Goal: Transaction & Acquisition: Book appointment/travel/reservation

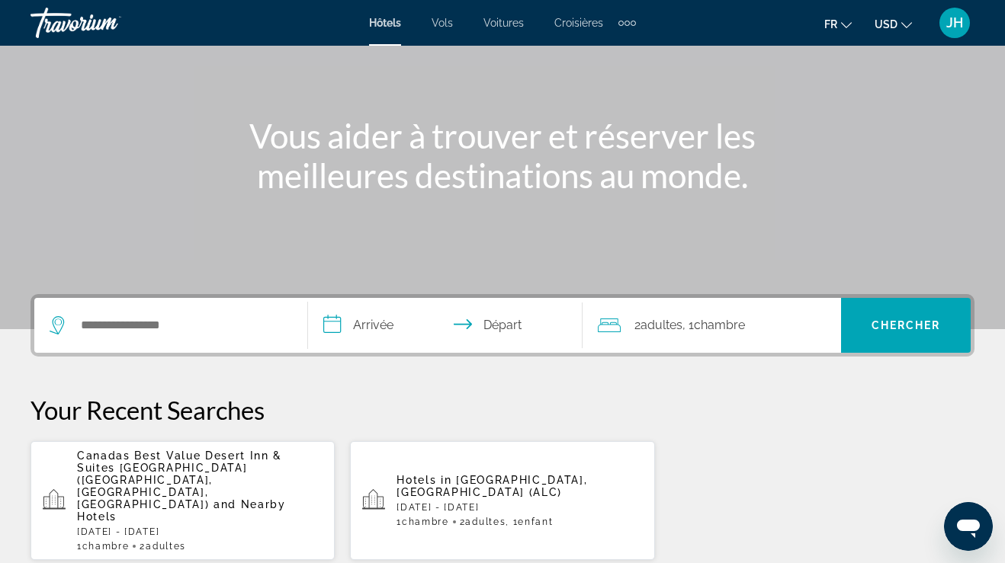
scroll to position [140, 0]
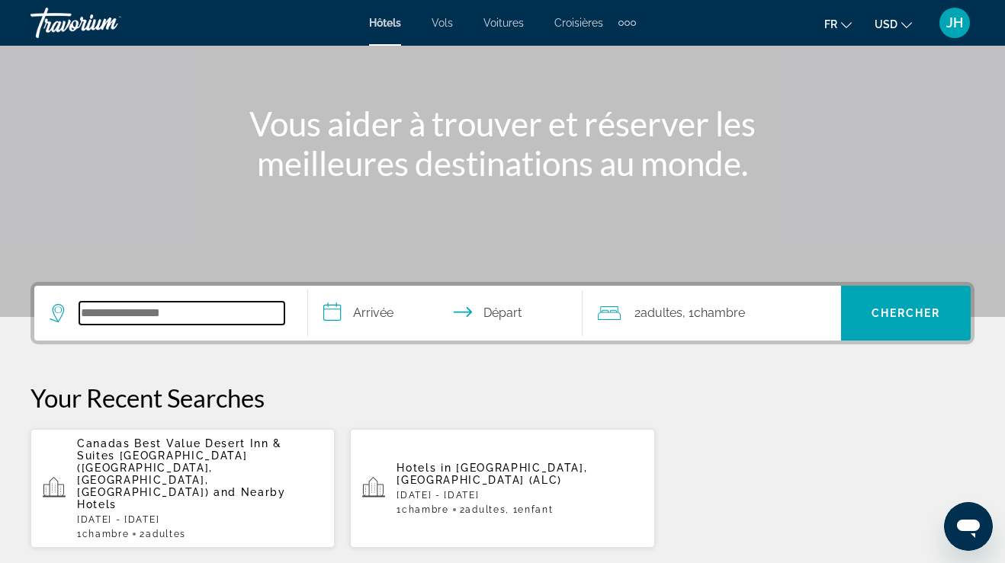
click at [200, 309] on input "Search hotel destination" at bounding box center [181, 313] width 205 height 23
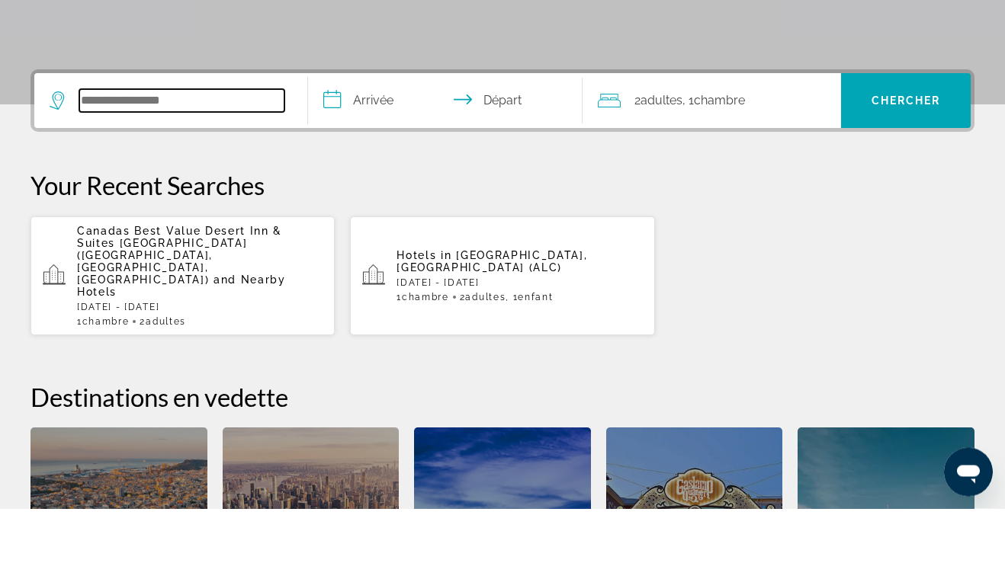
scroll to position [318, 0]
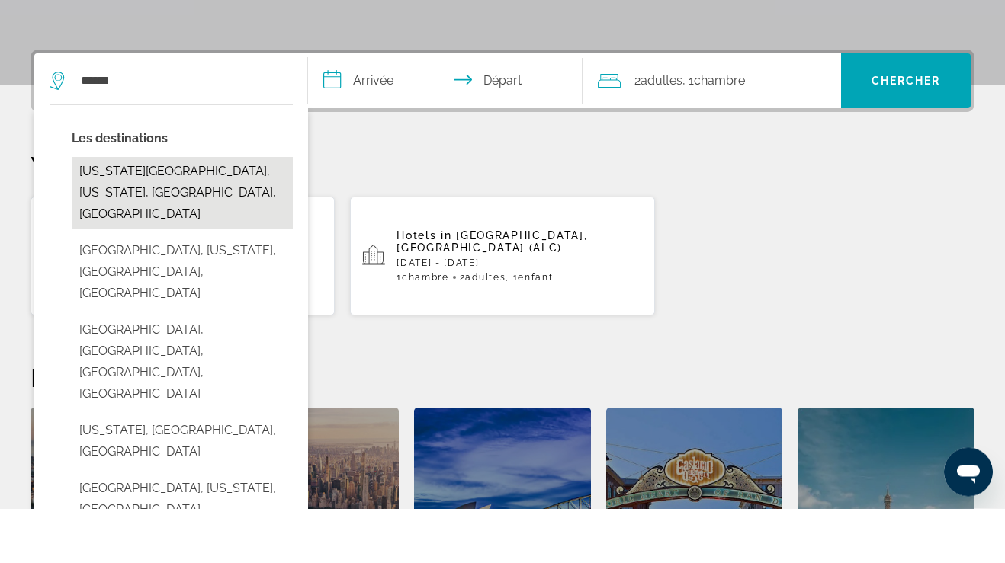
click at [203, 212] on button "Hawaii National Park, Hawaii, HI, United States" at bounding box center [182, 248] width 221 height 72
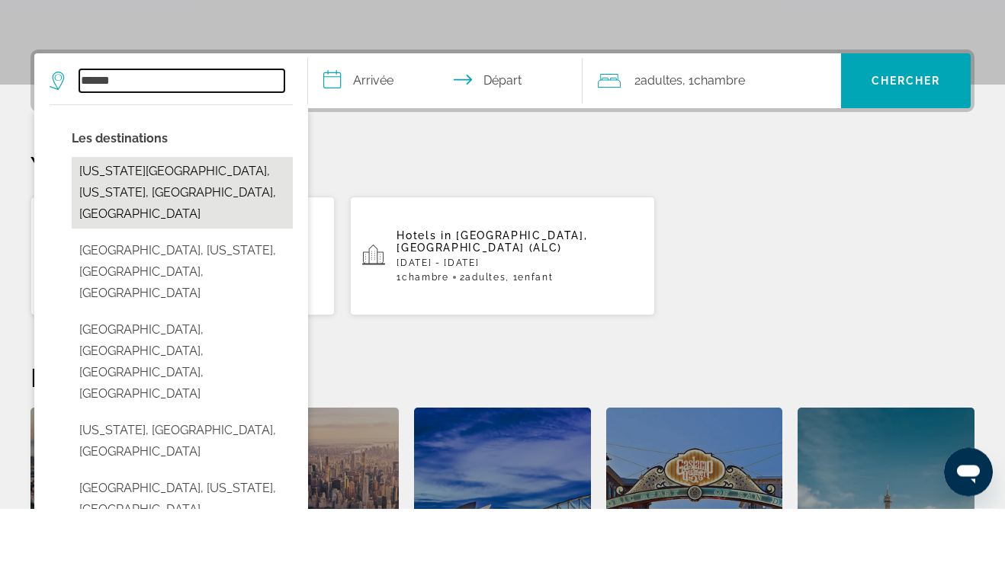
type input "**********"
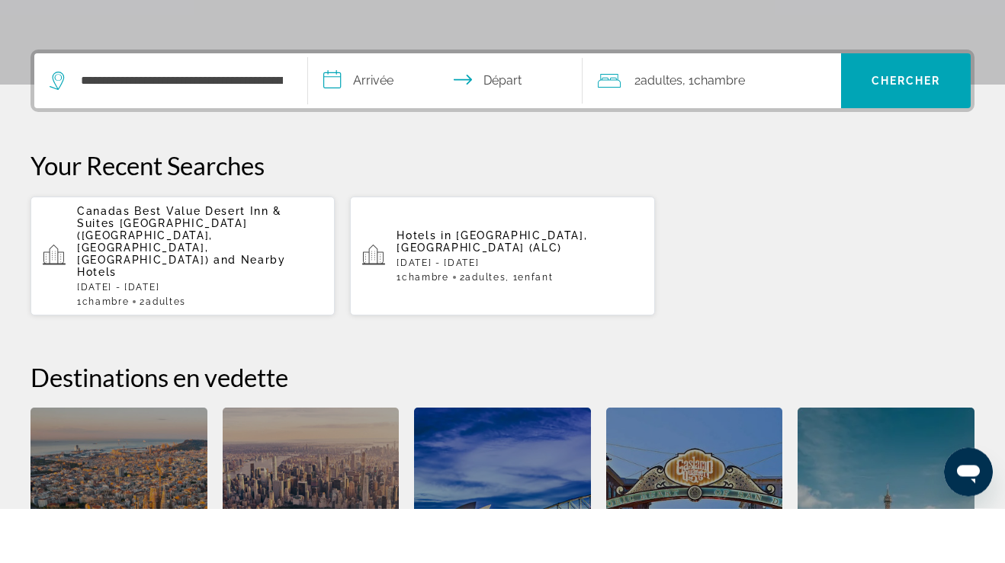
click at [378, 108] on input "**********" at bounding box center [448, 137] width 280 height 59
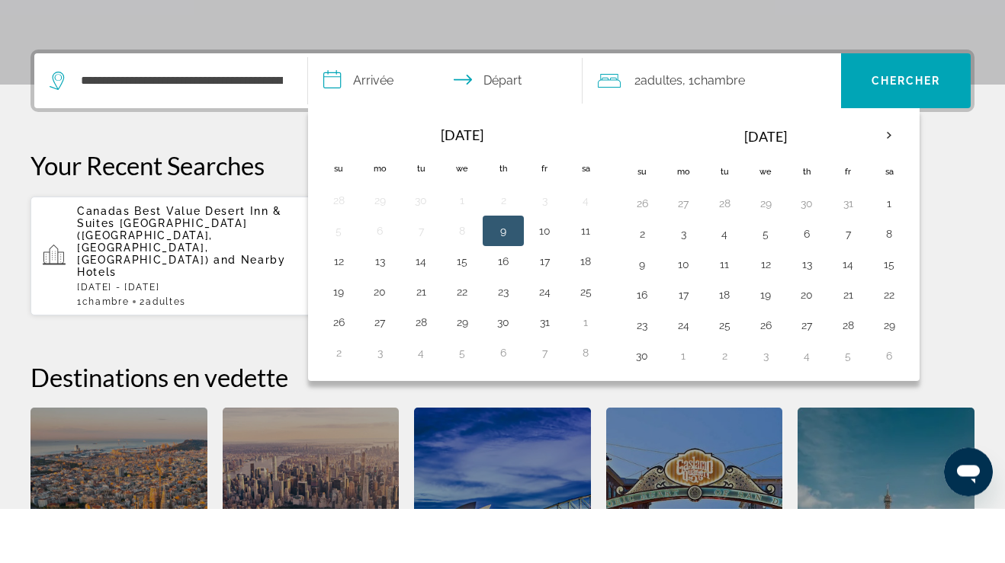
scroll to position [373, 0]
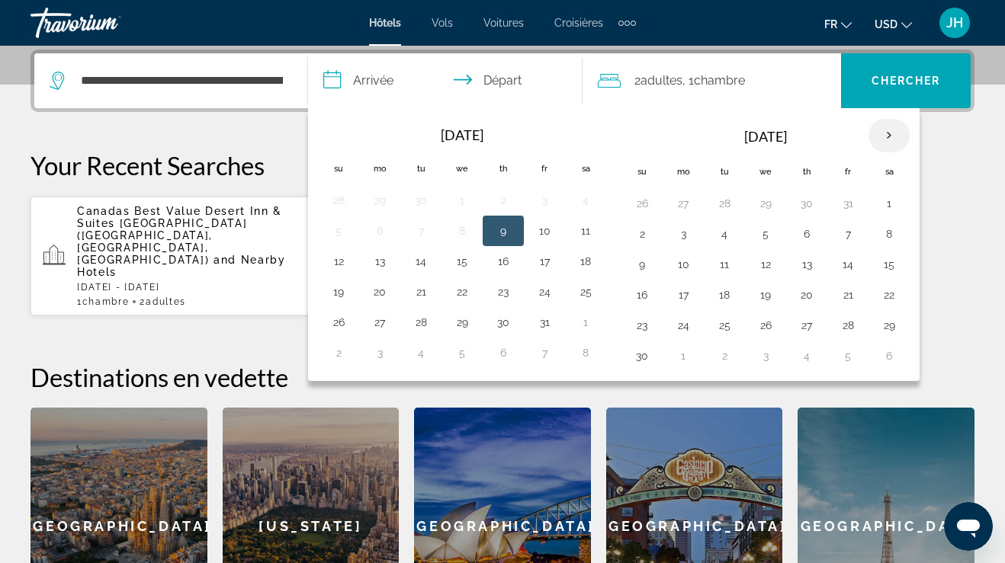
click at [897, 127] on th "Next month" at bounding box center [888, 136] width 41 height 34
click at [891, 134] on th "Next month" at bounding box center [888, 136] width 41 height 34
click at [886, 124] on th "Next month" at bounding box center [888, 136] width 41 height 34
click at [894, 133] on th "Next month" at bounding box center [888, 136] width 41 height 34
click at [890, 131] on th "Next month" at bounding box center [888, 136] width 41 height 34
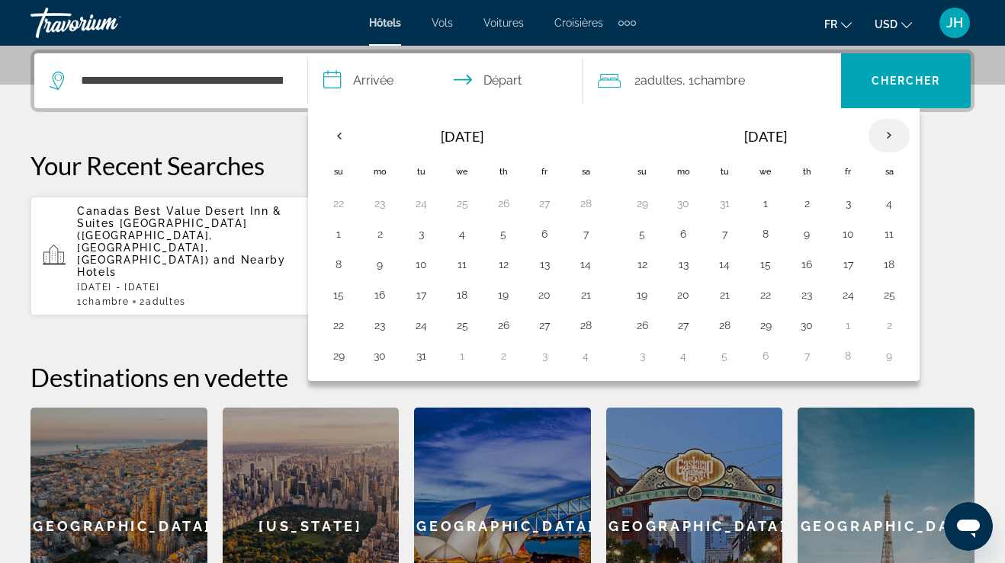
click at [883, 139] on th "Next month" at bounding box center [888, 136] width 41 height 34
click at [843, 229] on button "8" at bounding box center [847, 233] width 24 height 21
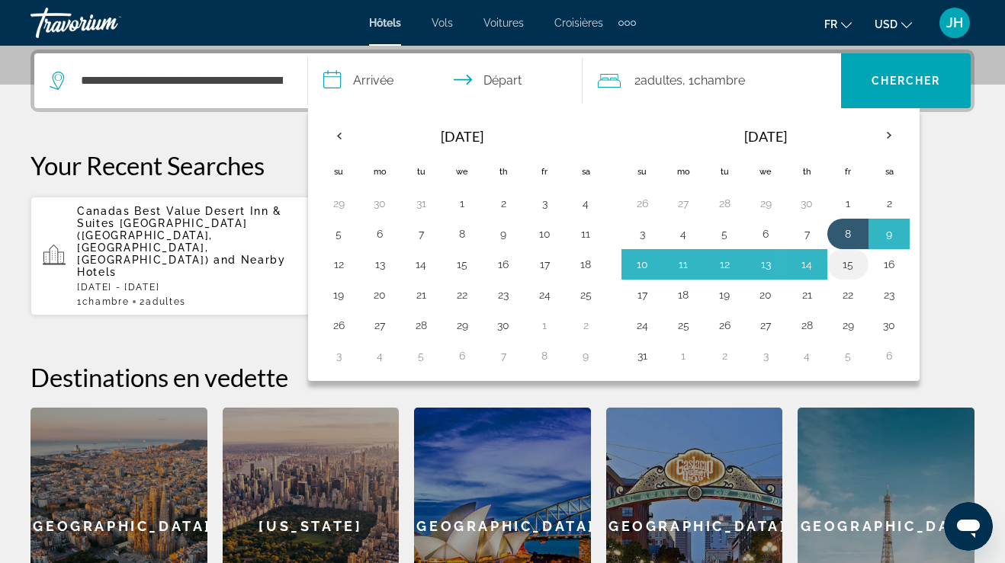
click at [854, 261] on button "15" at bounding box center [847, 264] width 24 height 21
type input "**********"
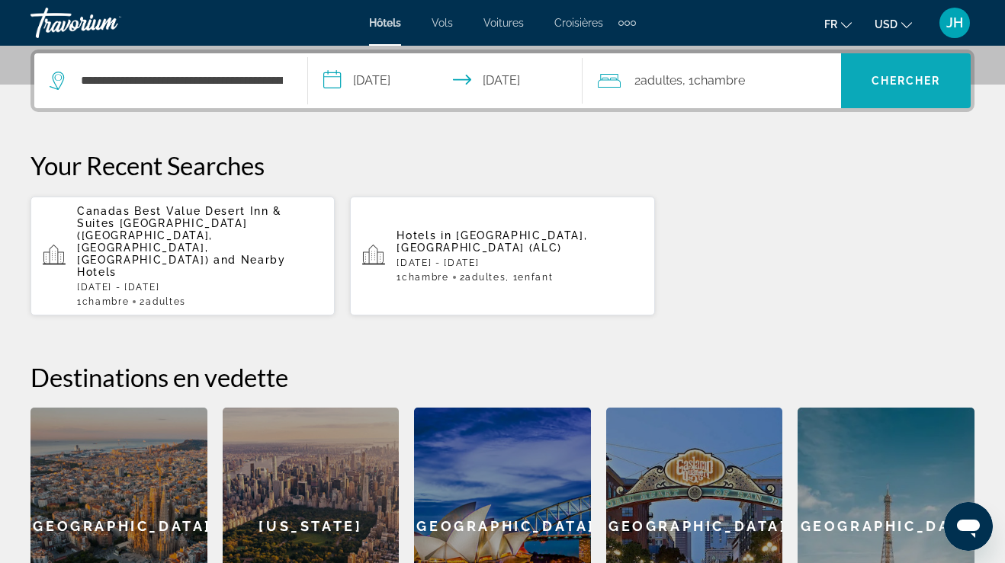
click at [897, 97] on span "Search" at bounding box center [906, 80] width 130 height 37
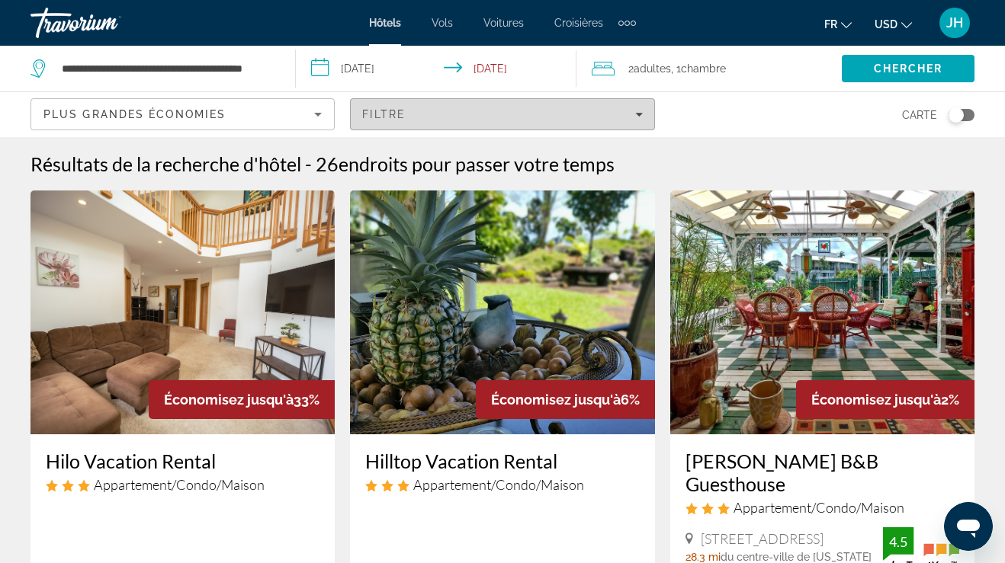
click at [649, 109] on span "Filters" at bounding box center [502, 114] width 303 height 37
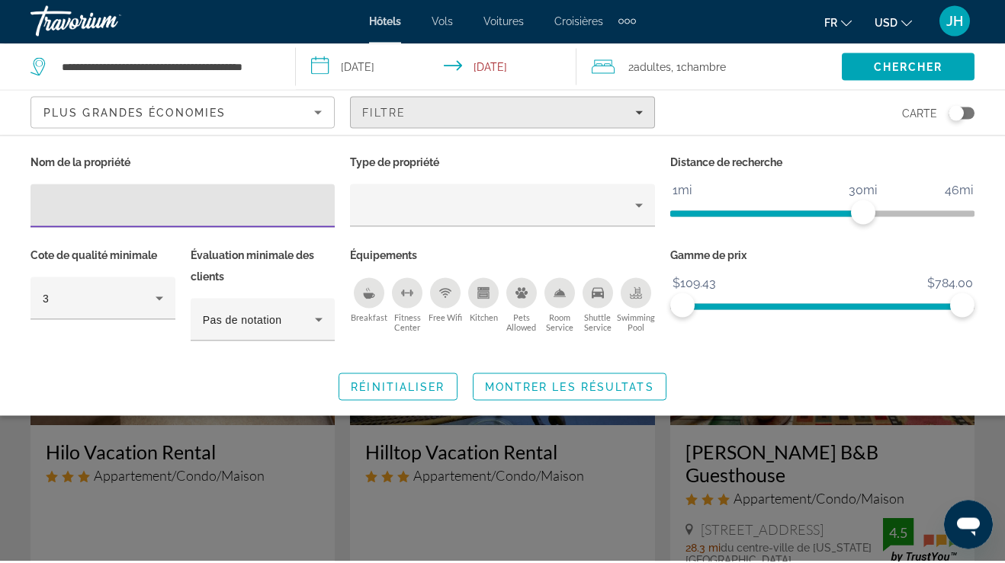
scroll to position [1, 0]
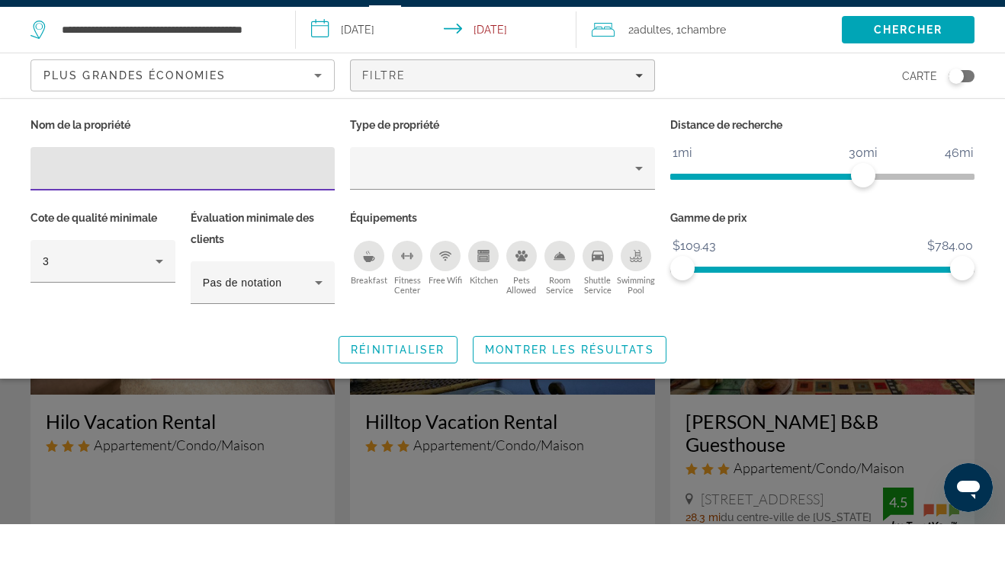
click at [314, 105] on icon "Sort by" at bounding box center [318, 114] width 18 height 18
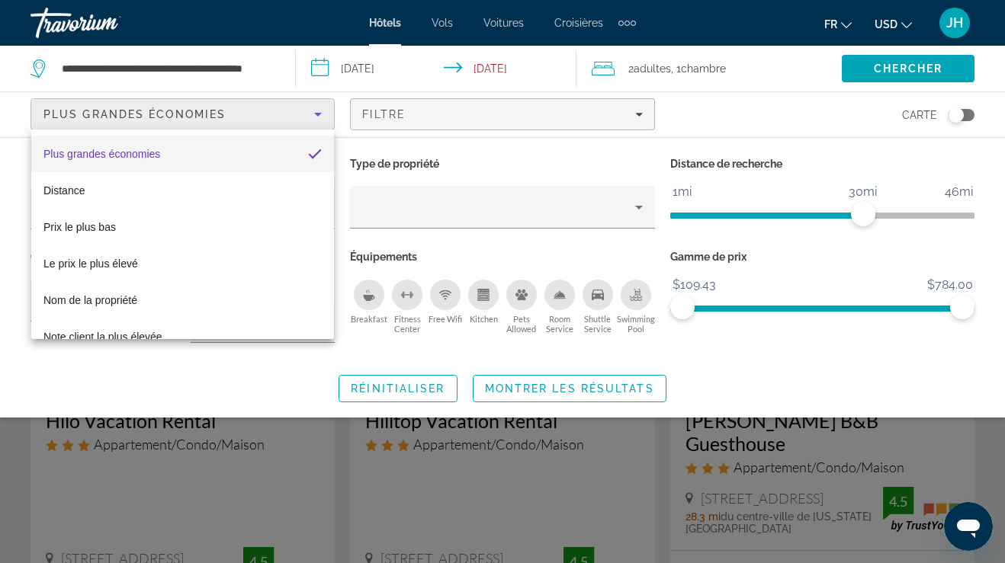
scroll to position [0, 0]
click at [601, 118] on div at bounding box center [502, 281] width 1005 height 563
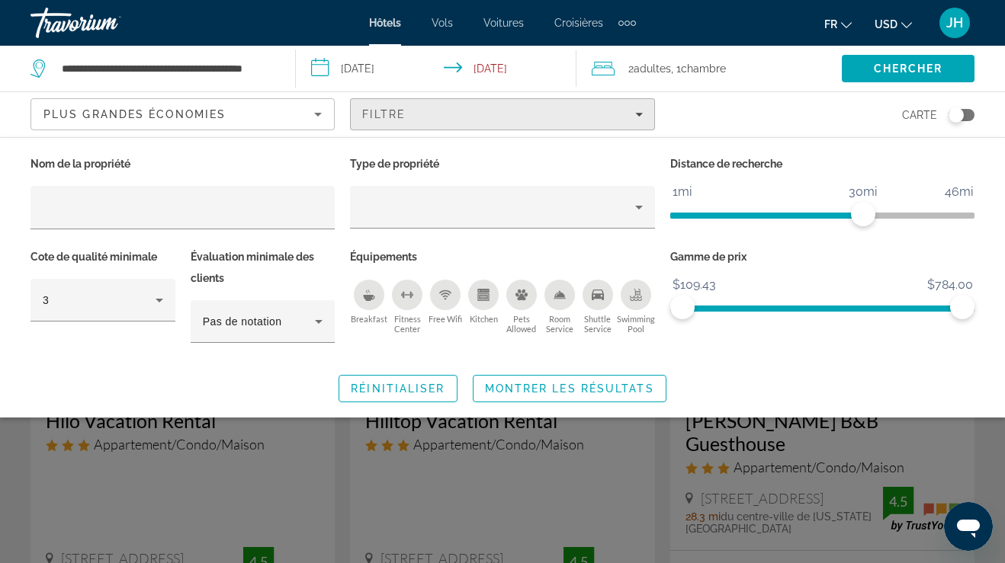
click at [638, 111] on icon "Filters" at bounding box center [639, 115] width 8 height 8
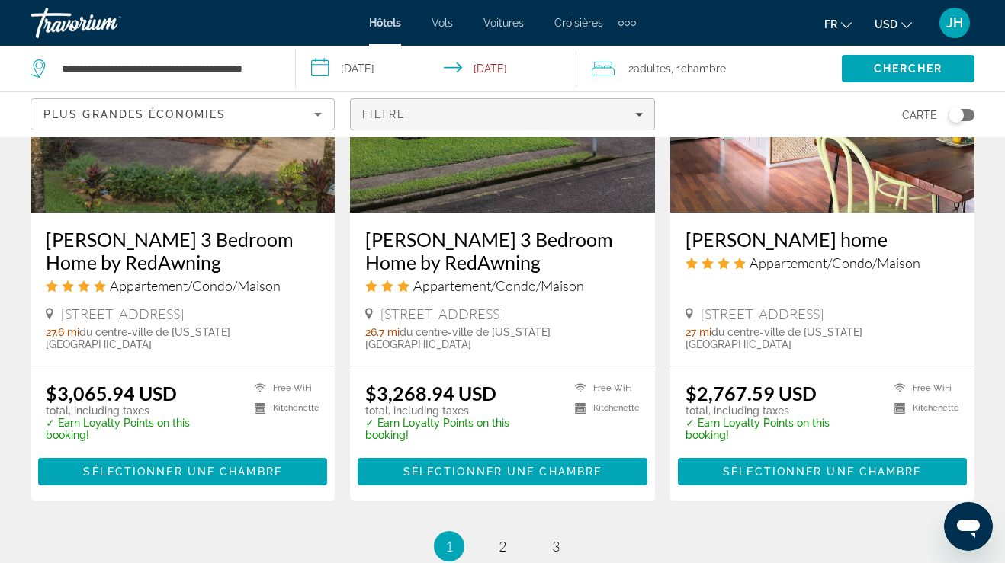
scroll to position [2036, 0]
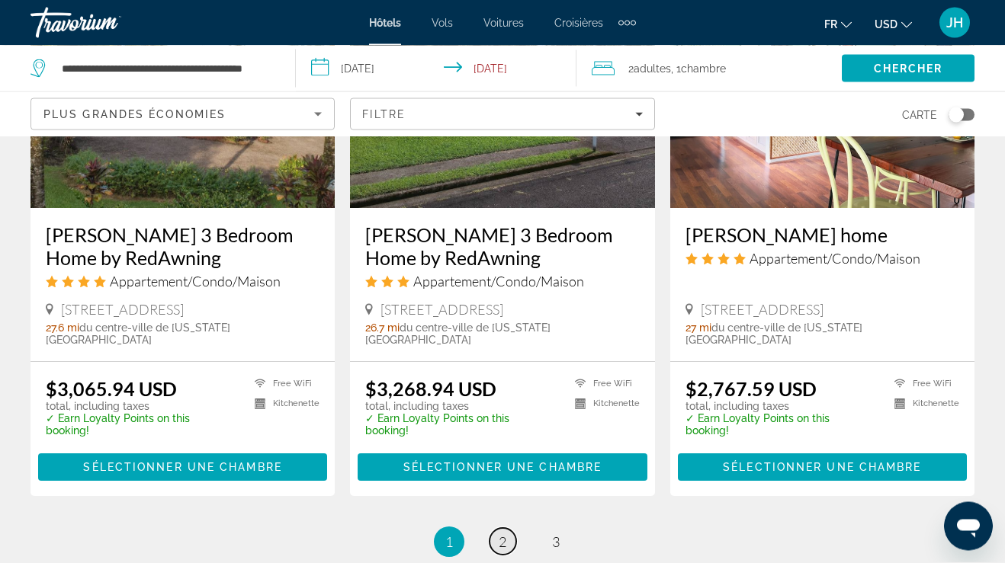
click at [503, 534] on span "2" at bounding box center [502, 542] width 8 height 17
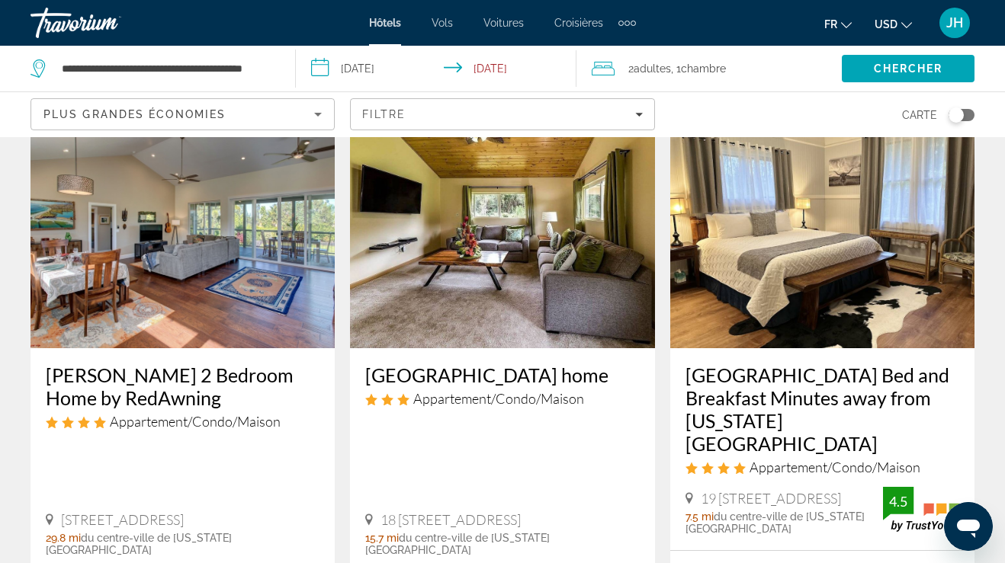
scroll to position [1259, 0]
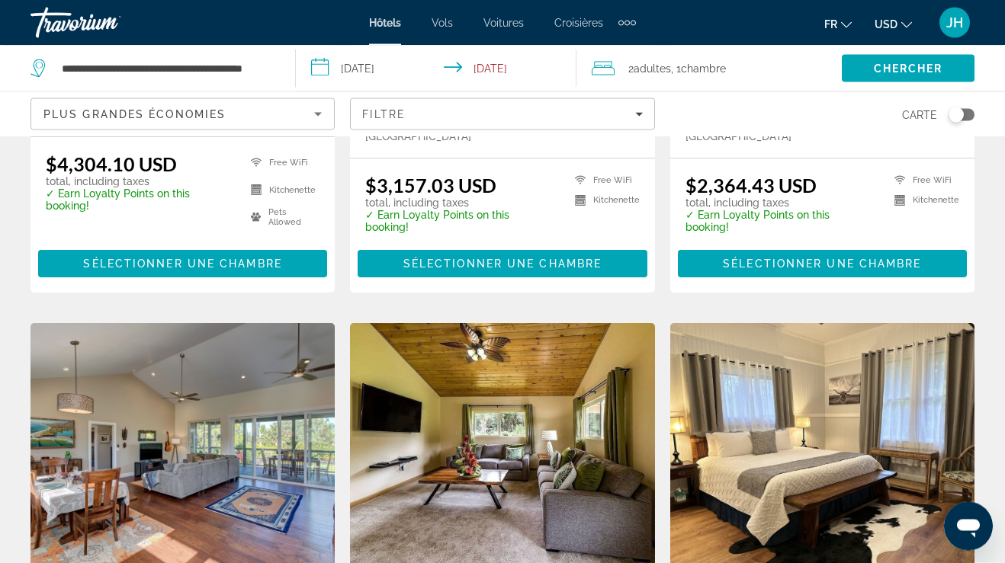
click at [903, 28] on button "USD USD ($) MXN (Mex$) CAD (Can$) GBP (£) EUR (€) AUD (A$) NZD (NZ$) CNY (CN¥)" at bounding box center [892, 24] width 37 height 22
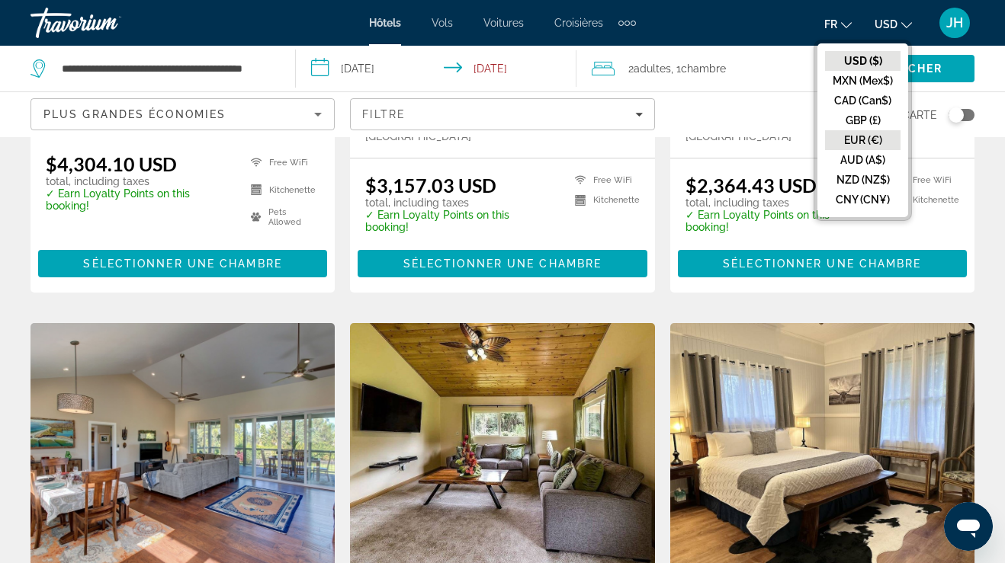
click at [883, 137] on button "EUR (€)" at bounding box center [862, 140] width 75 height 20
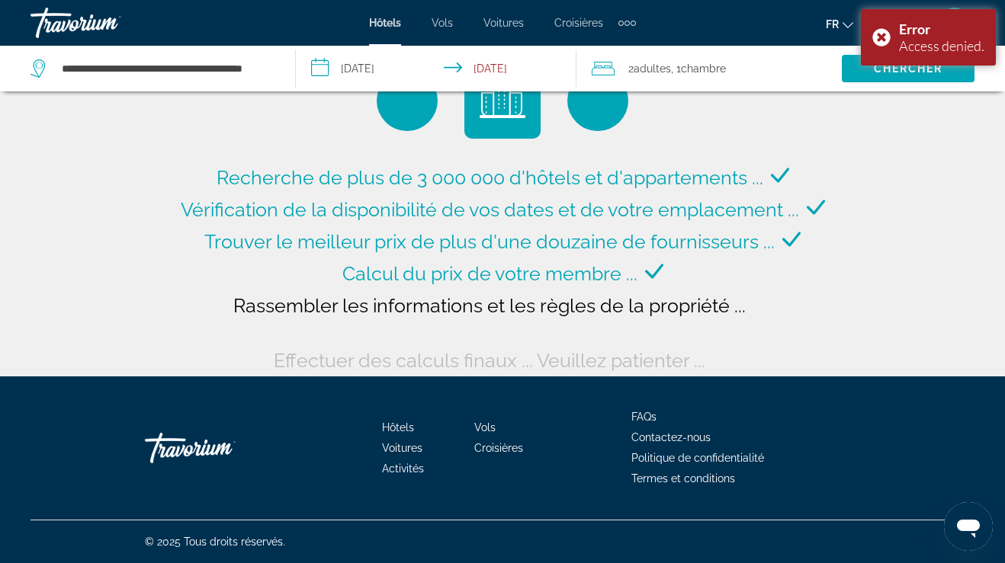
scroll to position [50, 0]
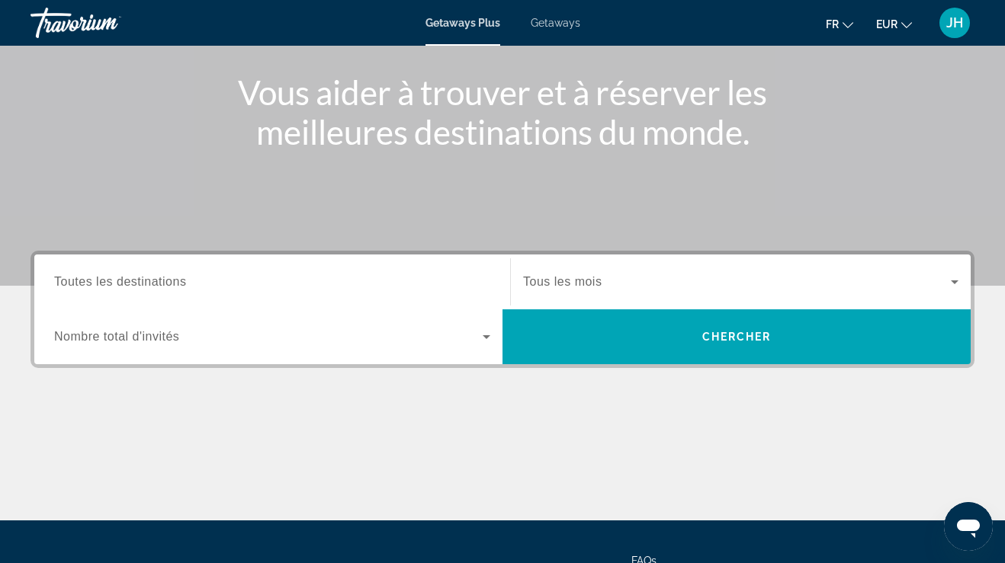
click at [345, 265] on div "Search widget" at bounding box center [272, 282] width 436 height 43
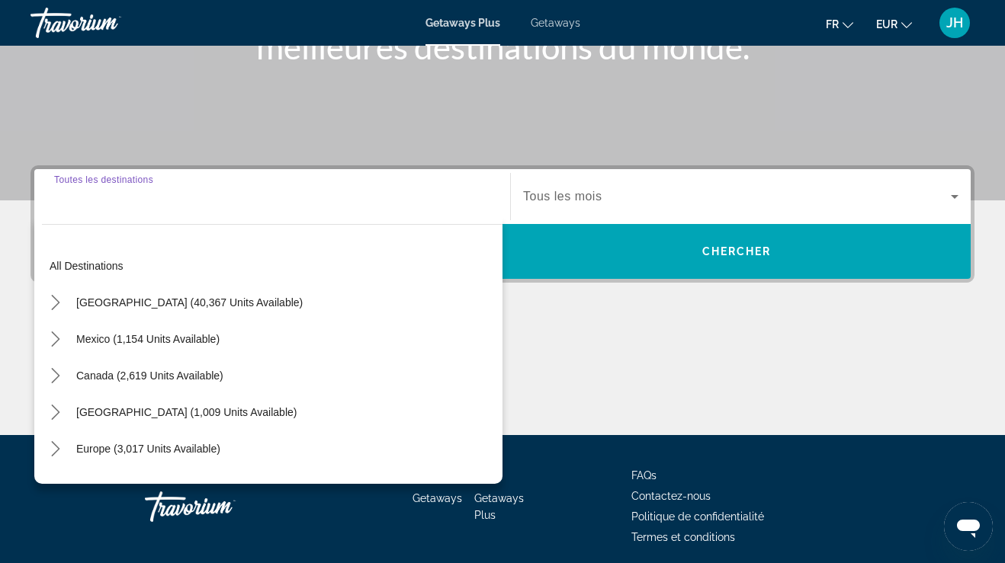
scroll to position [265, 0]
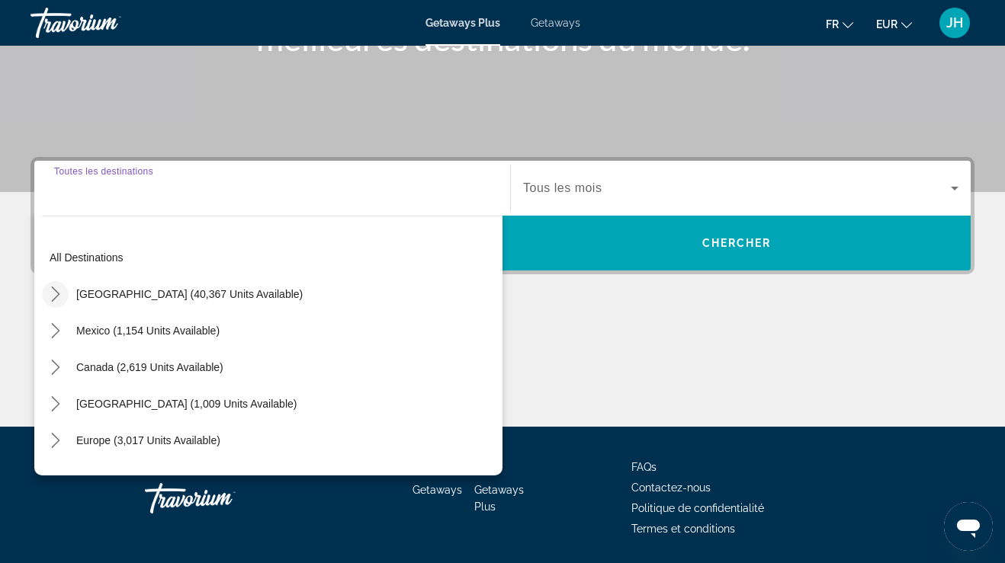
click at [62, 292] on icon "Toggle United States (40,367 units available) submenu" at bounding box center [55, 294] width 15 height 15
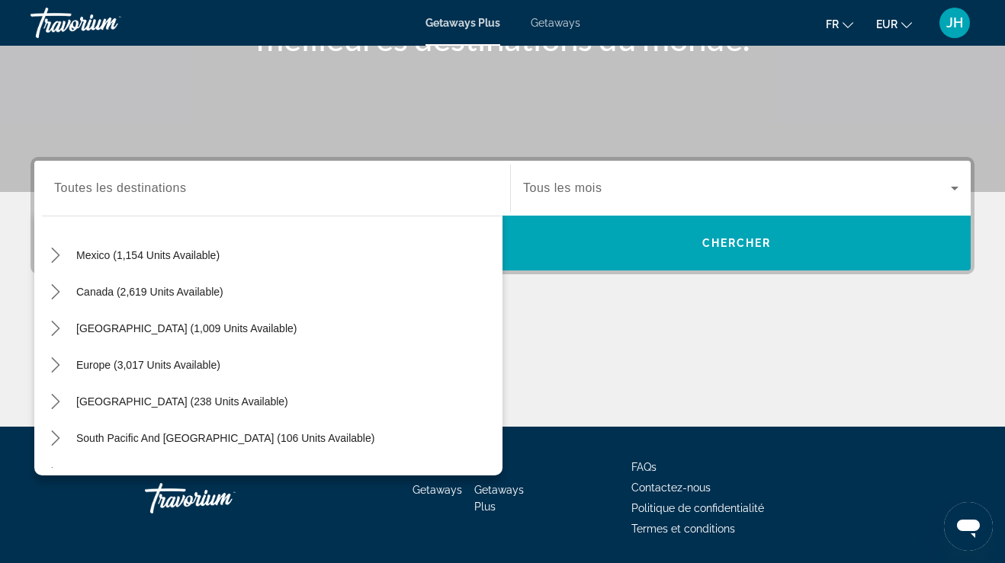
scroll to position [1504, 0]
click at [58, 330] on icon "Toggle Caribbean & Atlantic Islands (1,009 units available) submenu" at bounding box center [55, 326] width 15 height 15
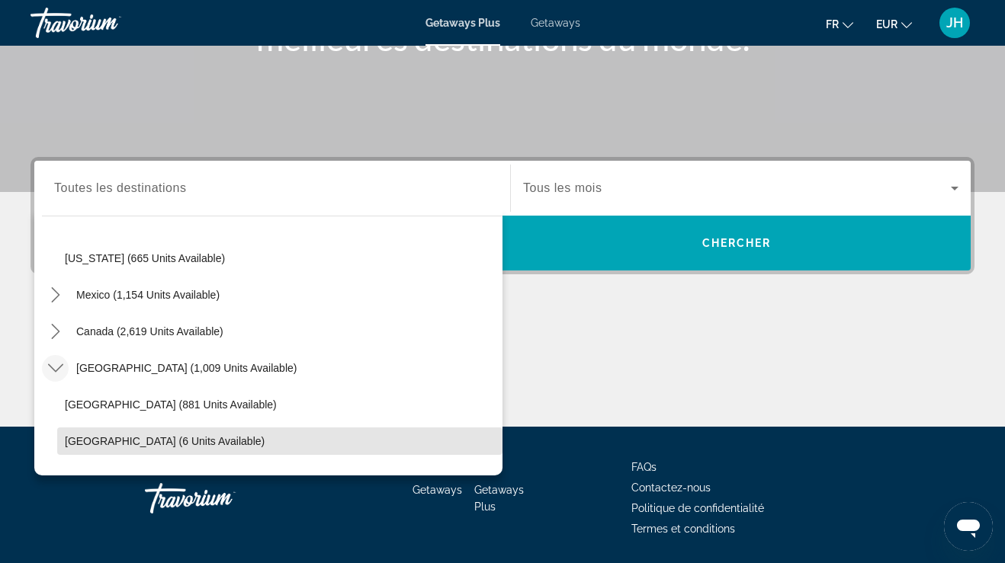
scroll to position [1457, 0]
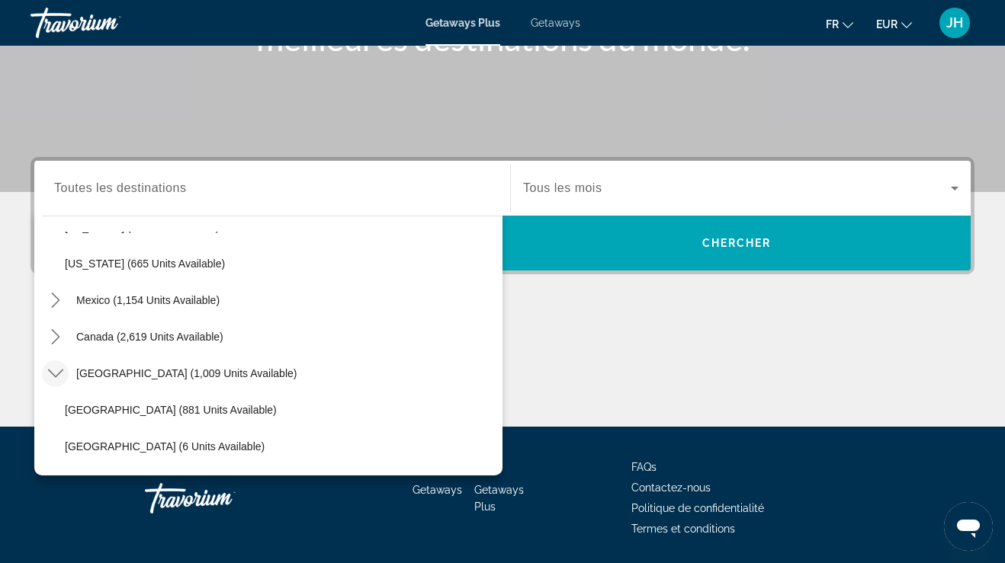
click at [93, 193] on span "Toutes les destinations" at bounding box center [120, 187] width 132 height 13
click at [93, 193] on input "Destination Toutes les destinations" at bounding box center [272, 189] width 436 height 18
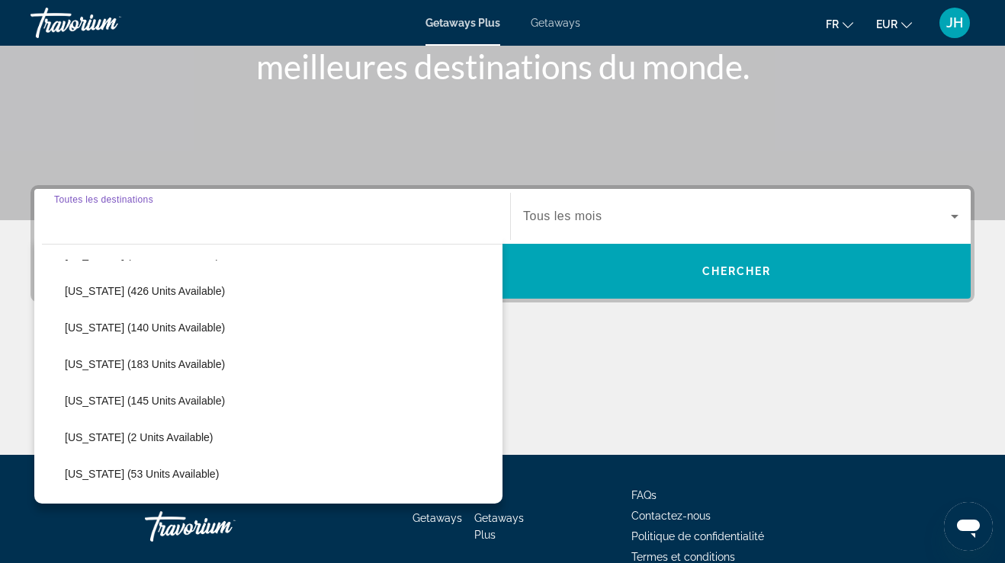
scroll to position [364, 0]
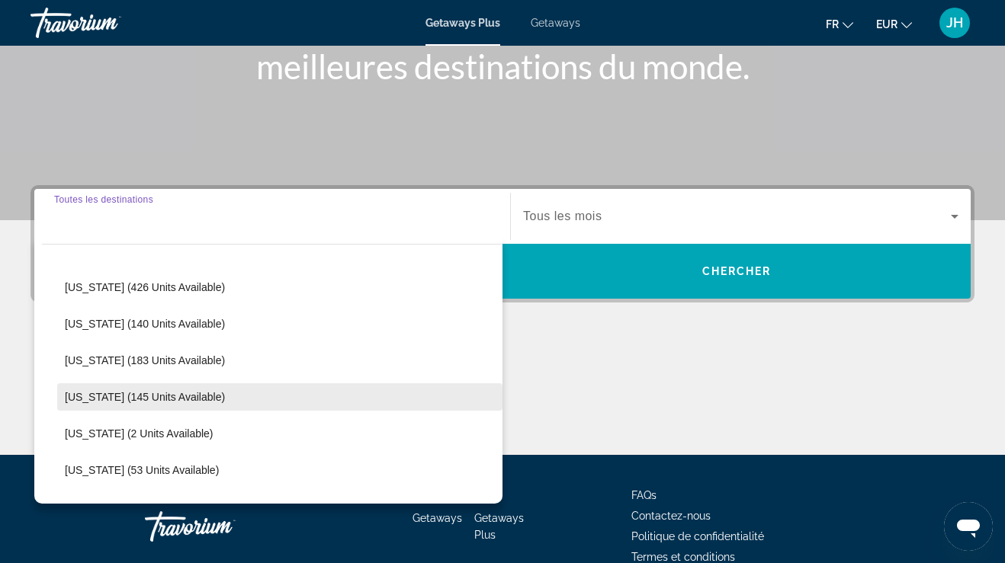
click at [67, 395] on span "[US_STATE] (145 units available)" at bounding box center [145, 397] width 160 height 12
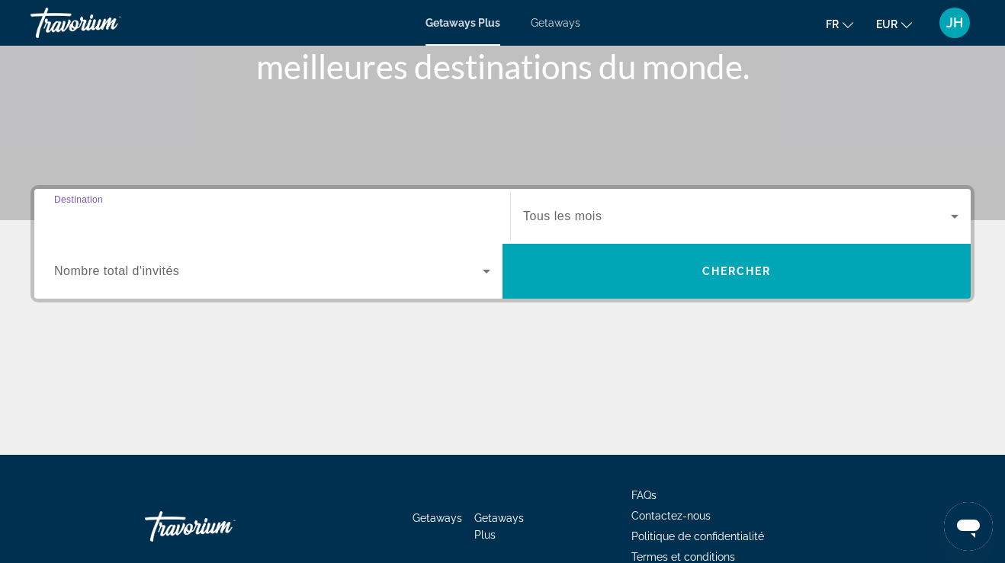
type input "**********"
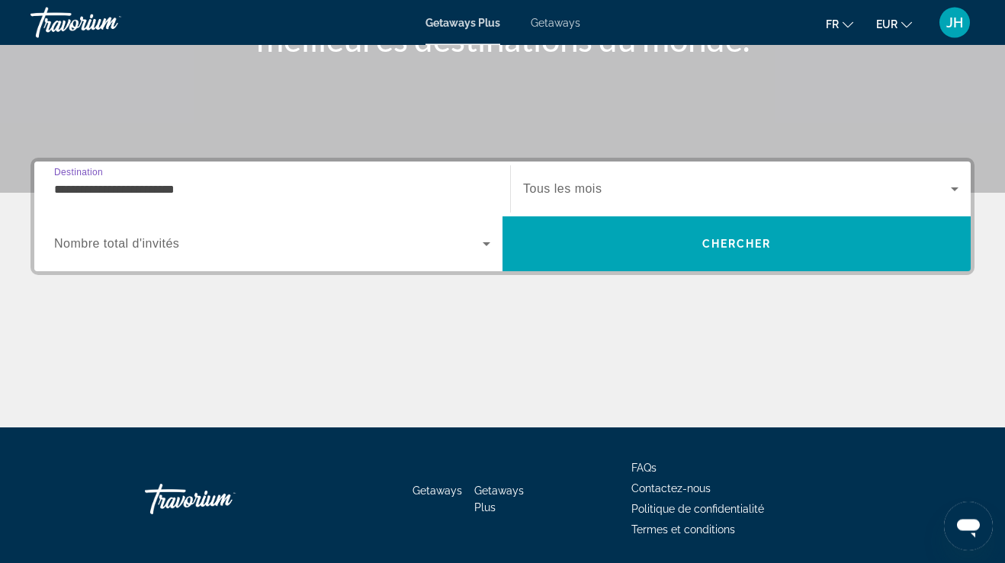
scroll to position [264, 0]
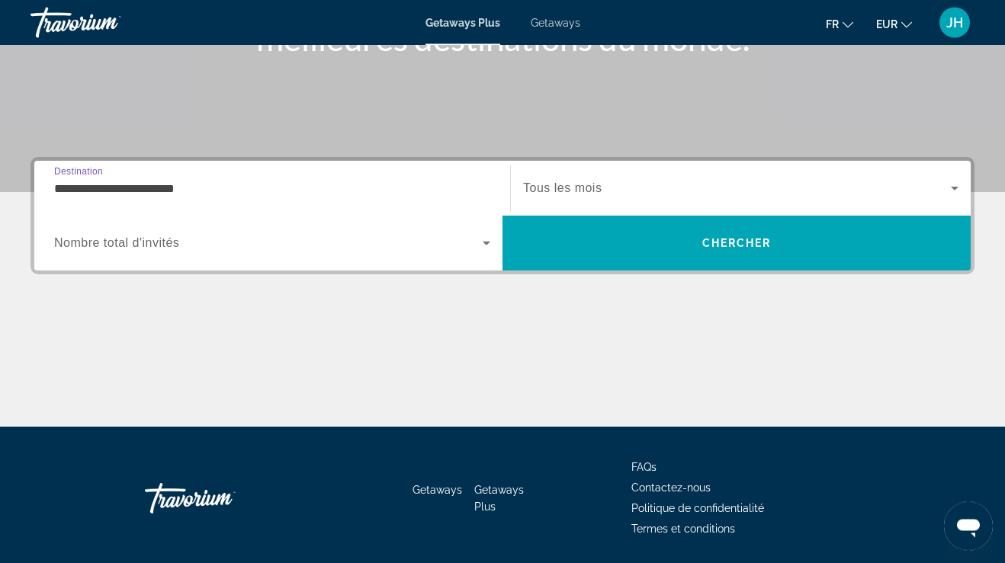
click at [82, 181] on input "**********" at bounding box center [272, 190] width 436 height 18
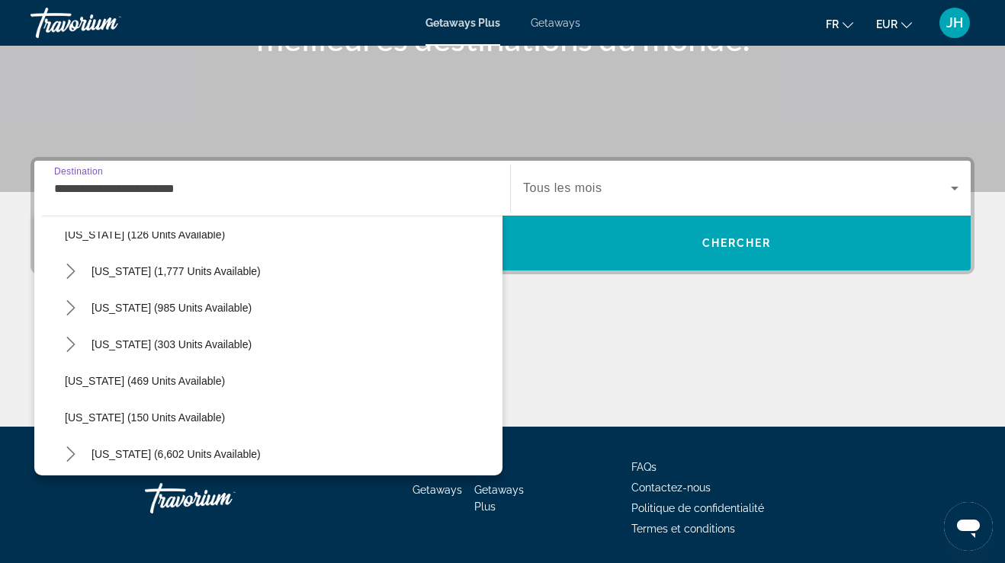
scroll to position [1164, 0]
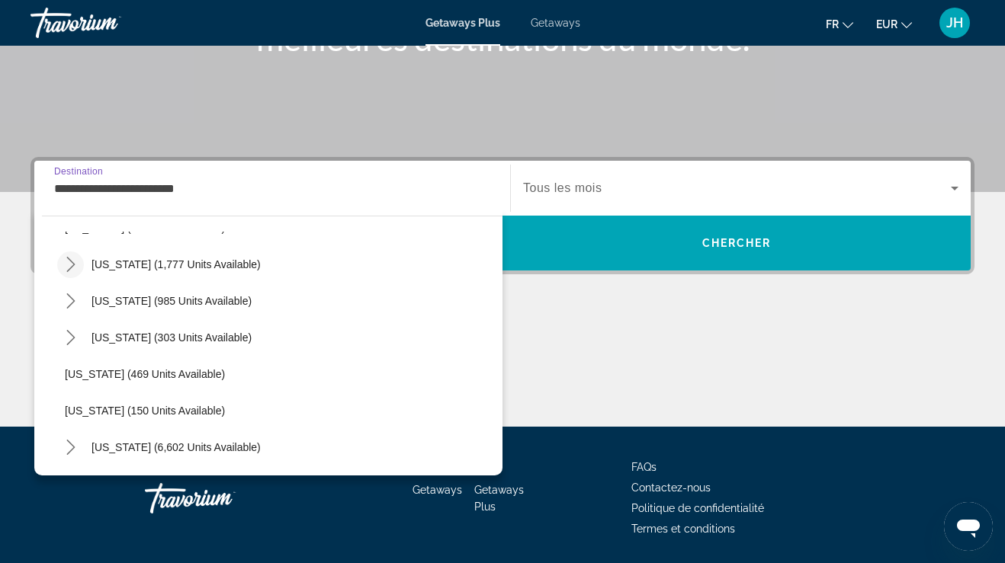
click at [70, 258] on icon "Toggle South Carolina (1,777 units available) submenu" at bounding box center [70, 264] width 15 height 15
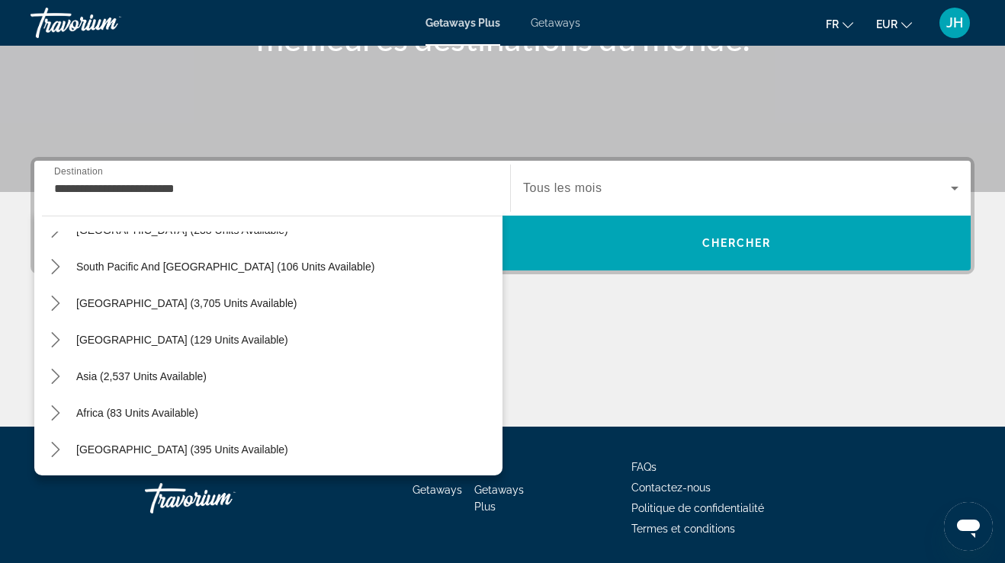
scroll to position [2003, 0]
click at [56, 446] on icon "Toggle Middle East (395 units available) submenu" at bounding box center [55, 449] width 8 height 15
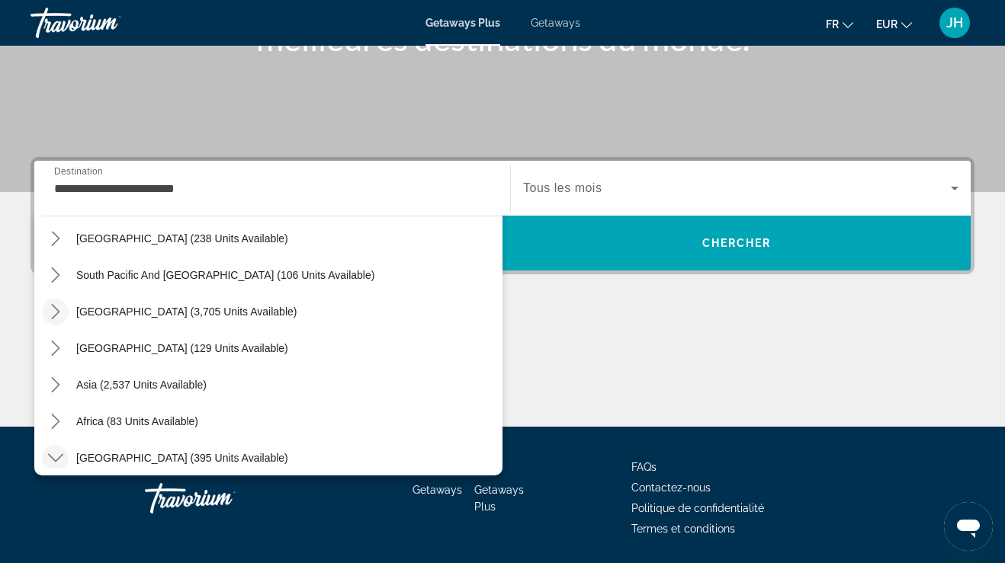
click at [49, 300] on mat-icon "Toggle South America (3,705 units available) submenu" at bounding box center [55, 312] width 27 height 27
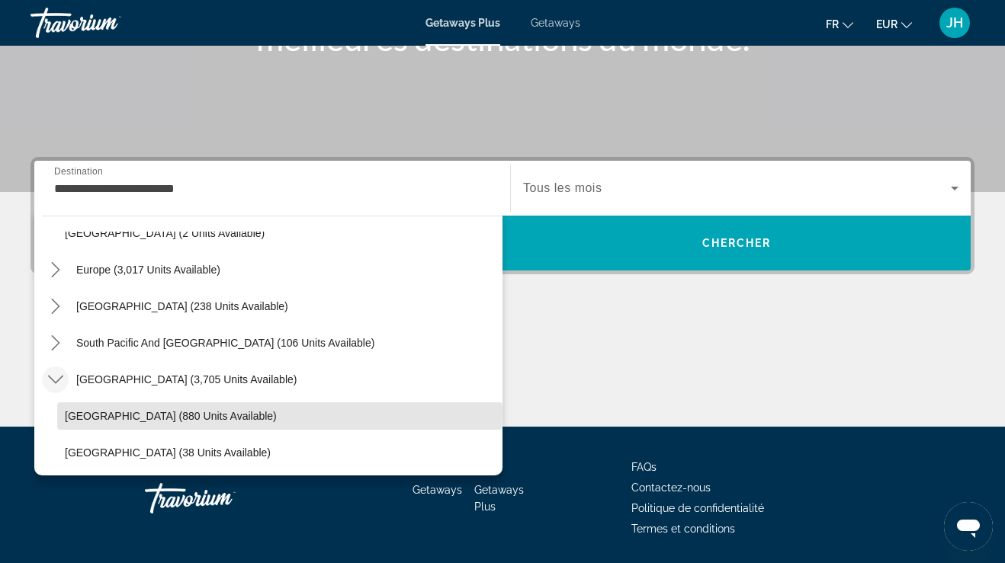
scroll to position [1927, 0]
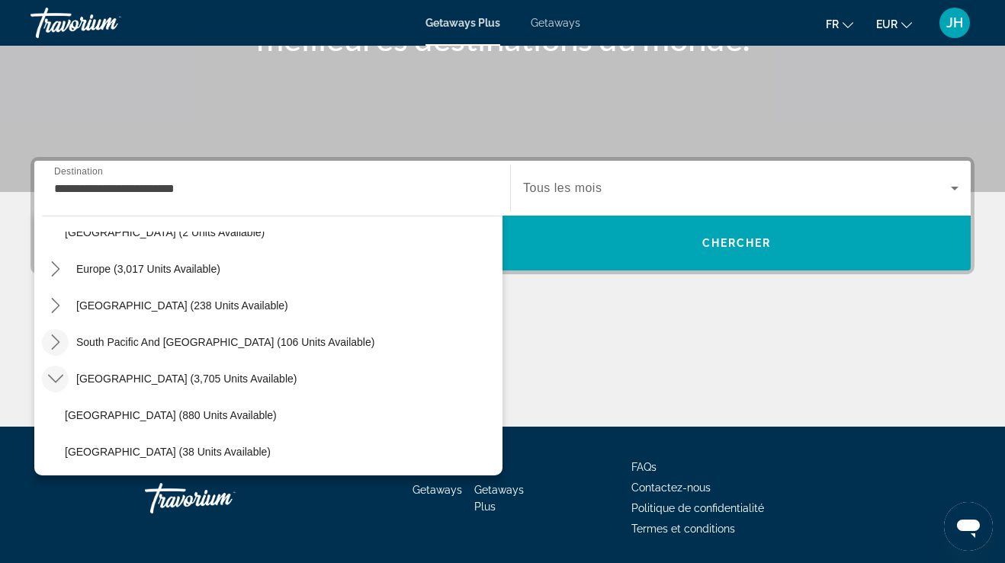
click at [60, 338] on icon "Toggle South Pacific and Oceania (106 units available) submenu" at bounding box center [55, 342] width 15 height 15
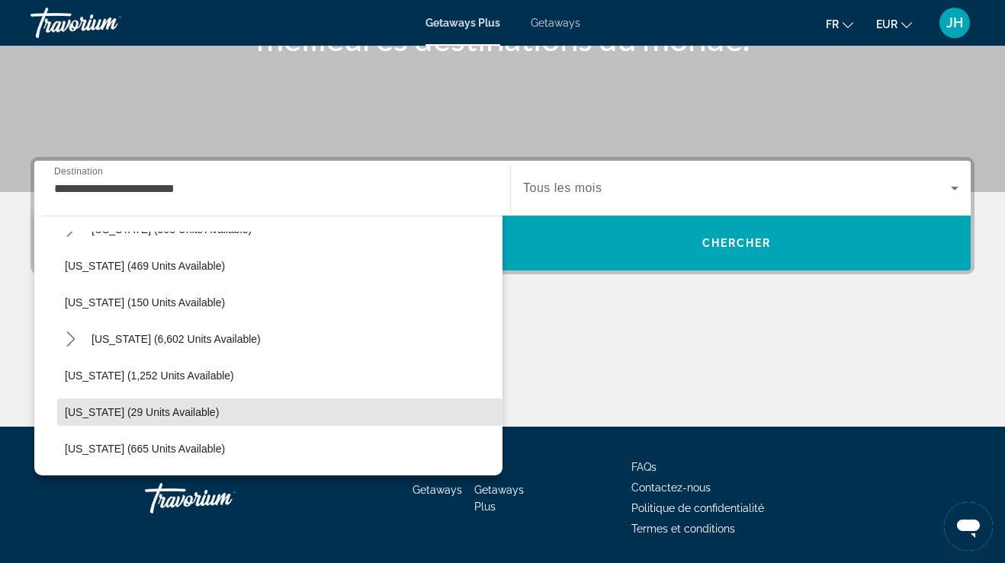
scroll to position [1380, 0]
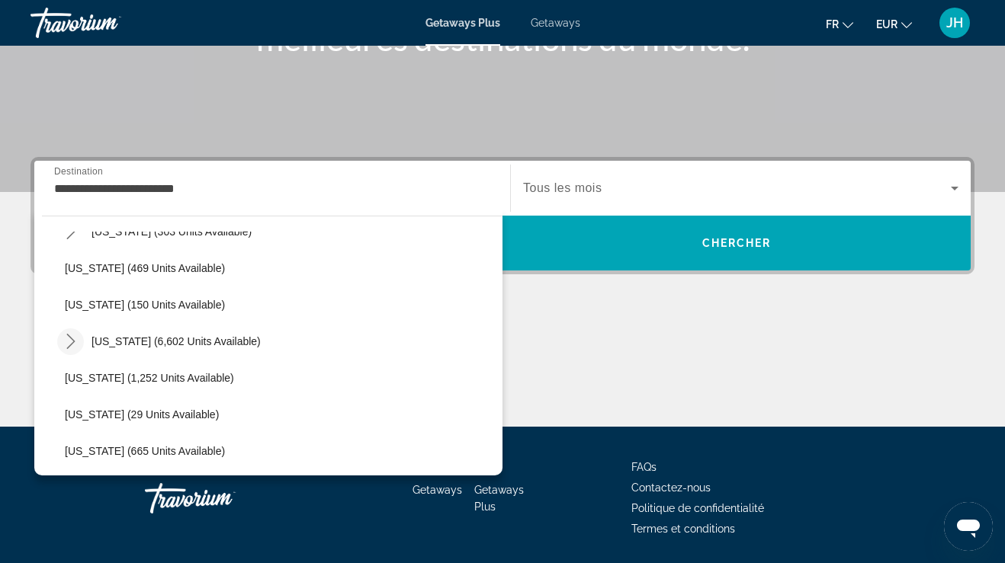
click at [72, 342] on icon "Toggle Virginia (6,602 units available) submenu" at bounding box center [70, 341] width 15 height 15
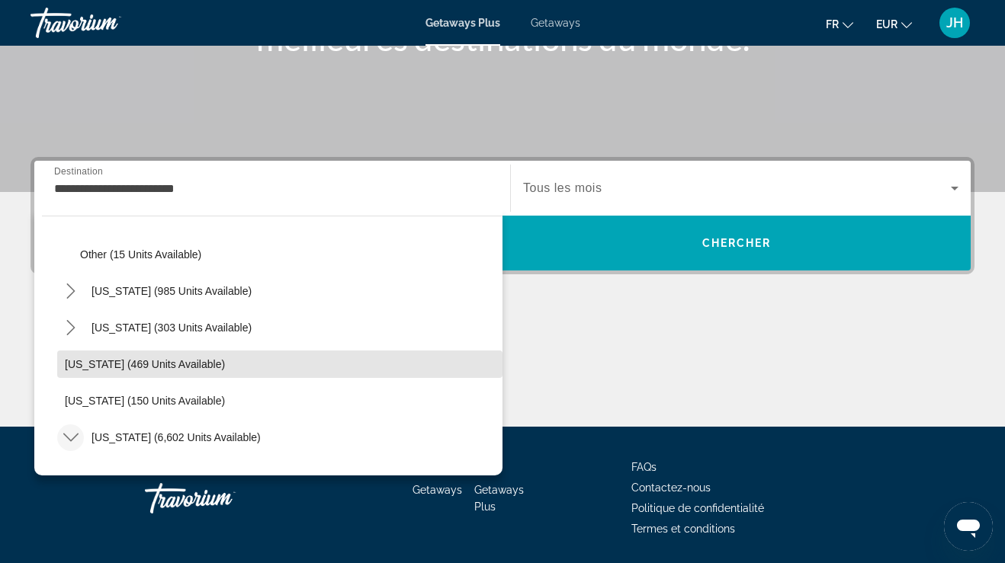
scroll to position [1232, 0]
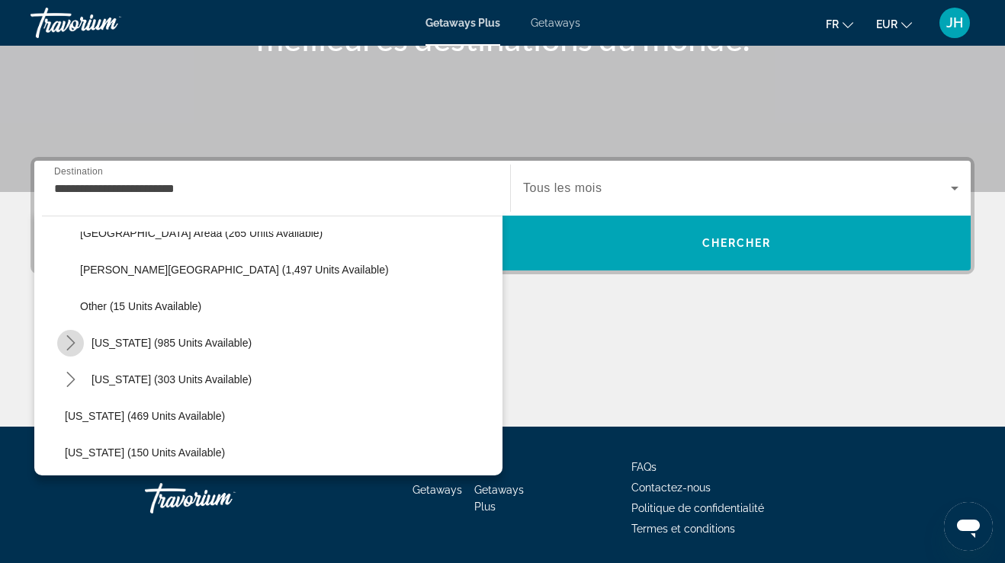
click at [66, 335] on icon "Toggle Tennessee (985 units available) submenu" at bounding box center [70, 342] width 15 height 15
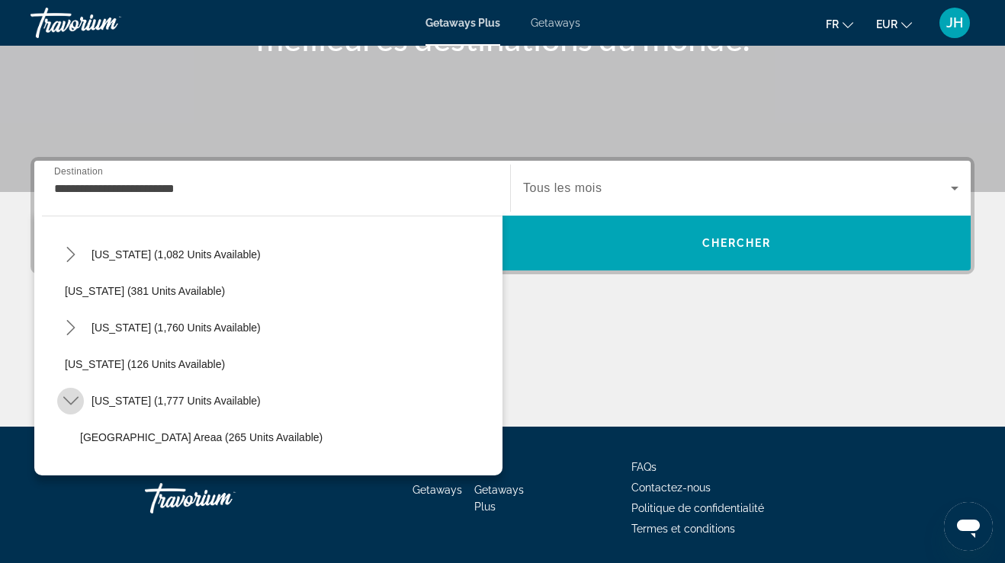
scroll to position [1014, 0]
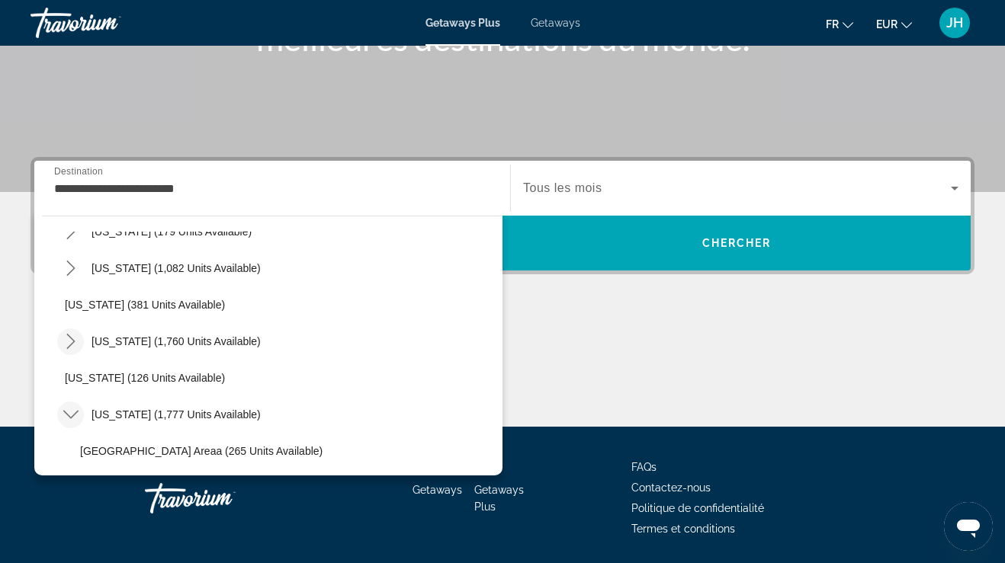
click at [69, 338] on icon "Toggle Pennsylvania (1,760 units available) submenu" at bounding box center [70, 341] width 15 height 15
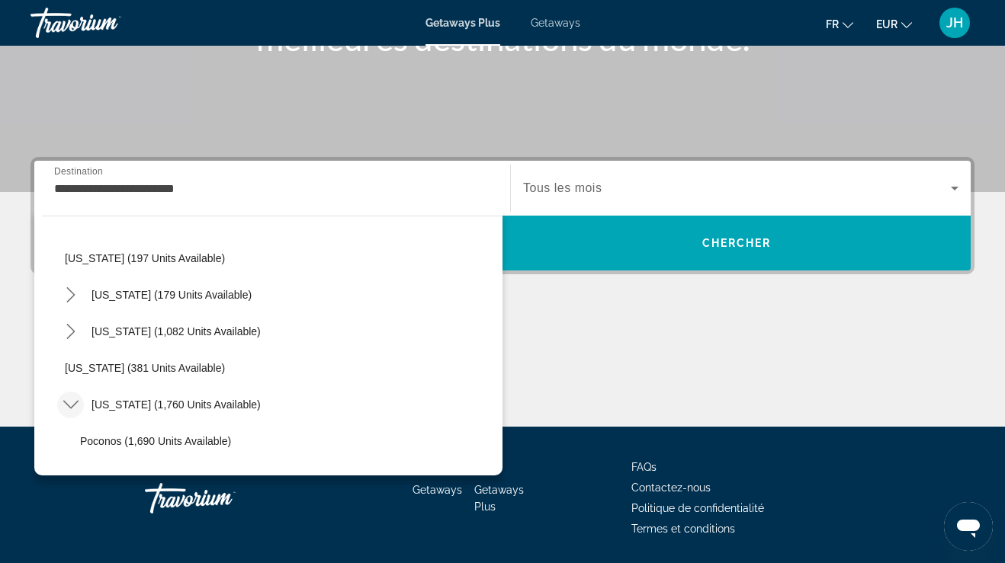
scroll to position [947, 0]
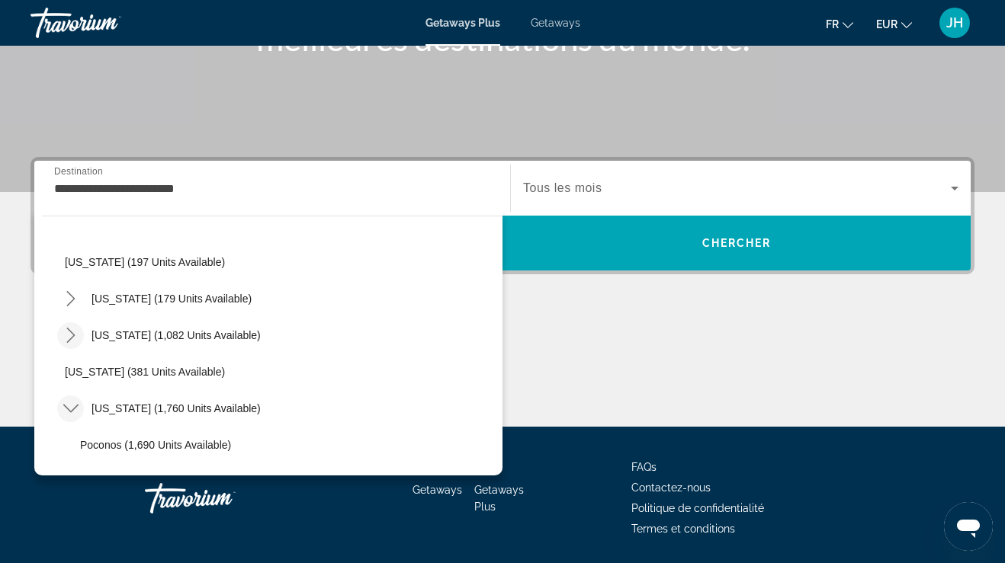
click at [66, 335] on icon "Toggle North Carolina (1,082 units available) submenu" at bounding box center [70, 335] width 15 height 15
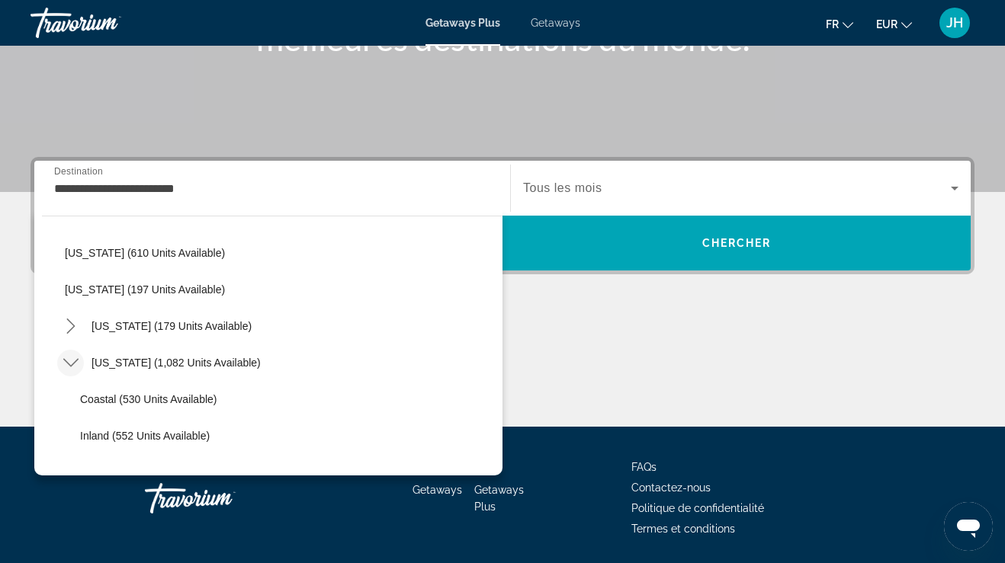
scroll to position [915, 0]
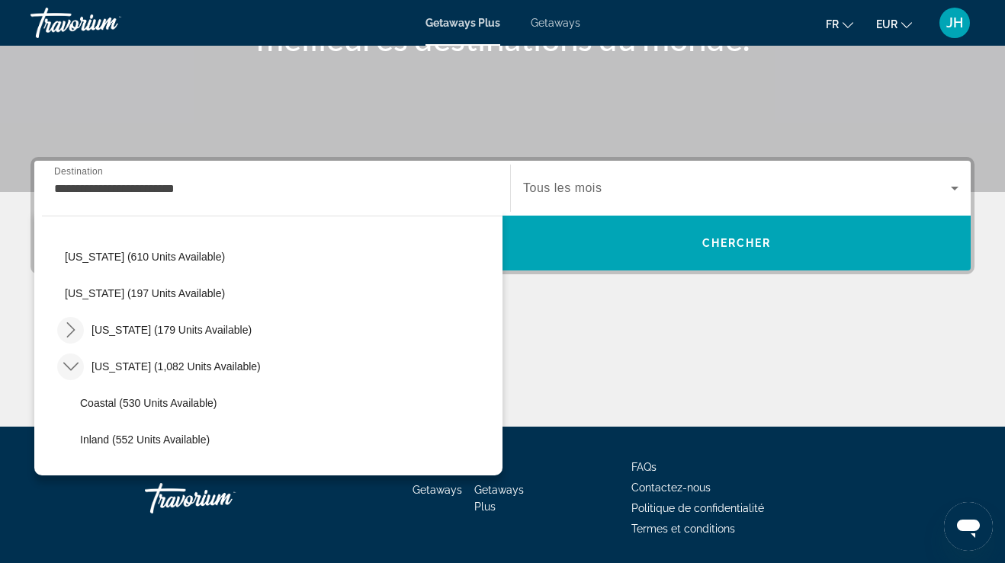
click at [69, 330] on icon "Toggle New York (179 units available) submenu" at bounding box center [70, 329] width 15 height 15
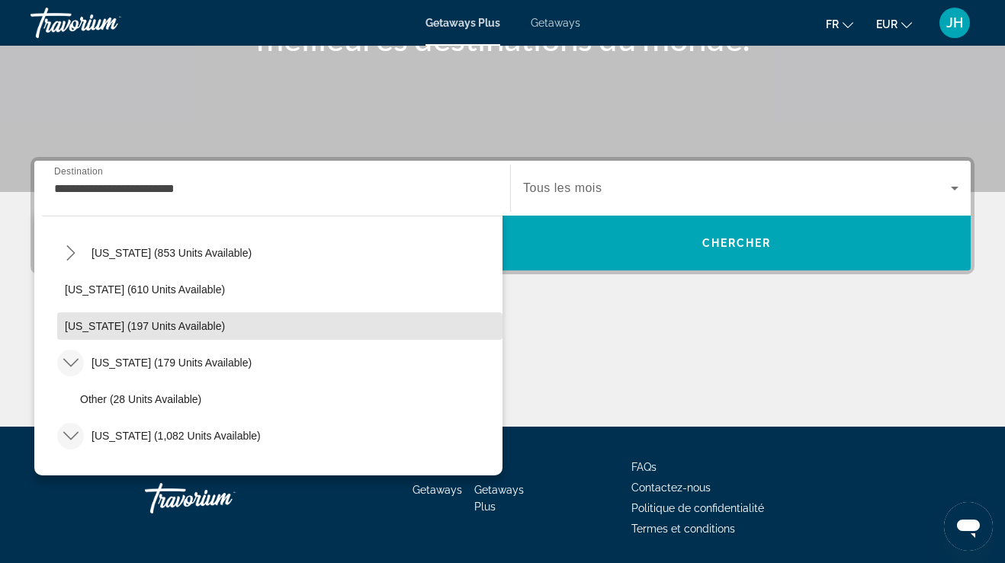
scroll to position [853, 0]
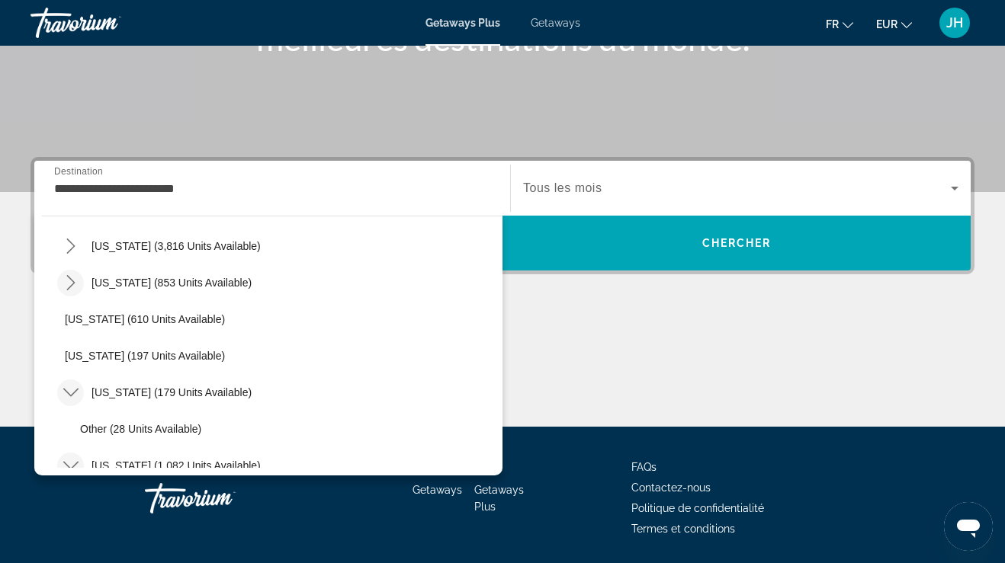
click at [68, 285] on icon "Toggle New Hampshire (853 units available) submenu" at bounding box center [70, 282] width 15 height 15
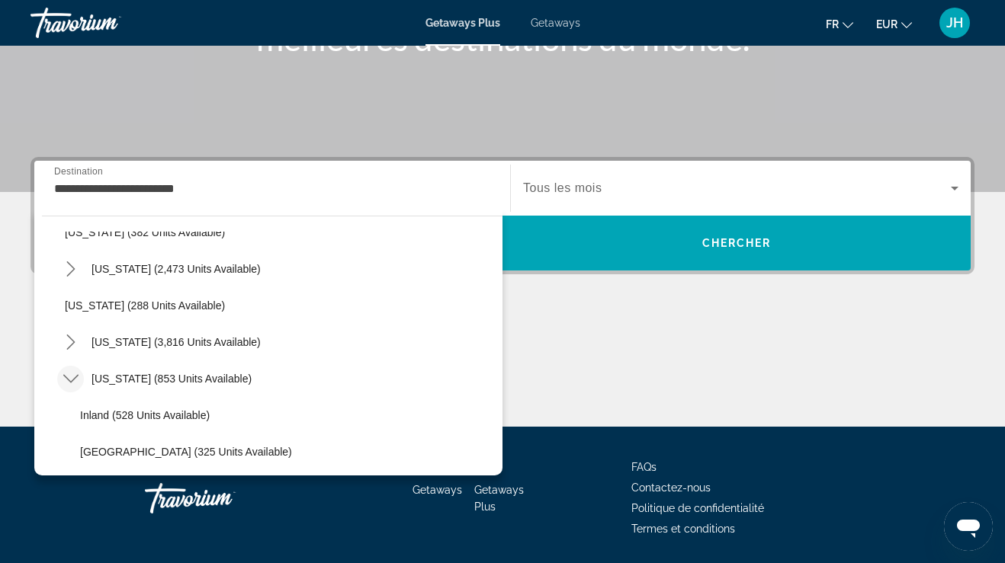
scroll to position [754, 0]
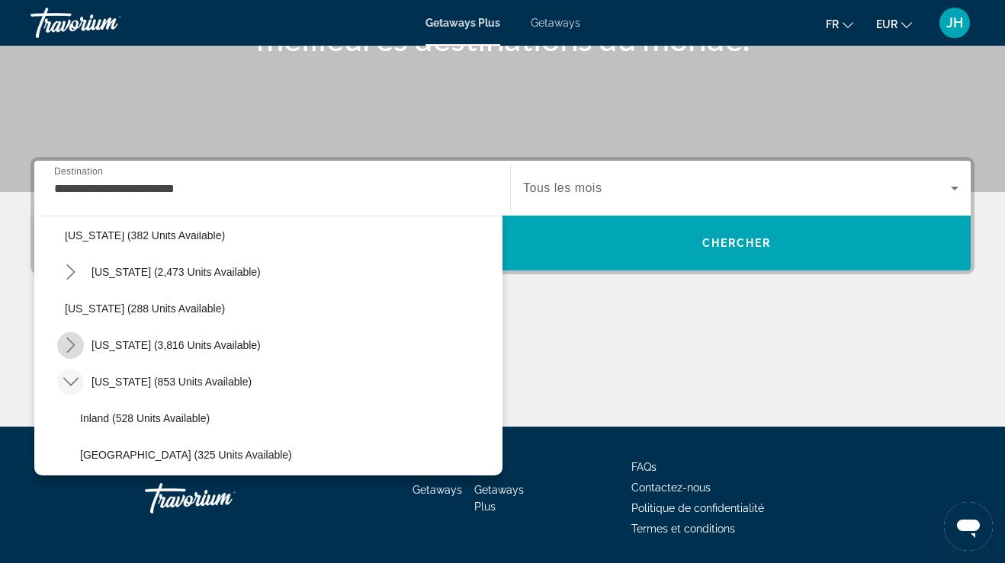
click at [66, 339] on icon "Toggle Nevada (3,816 units available) submenu" at bounding box center [70, 345] width 15 height 15
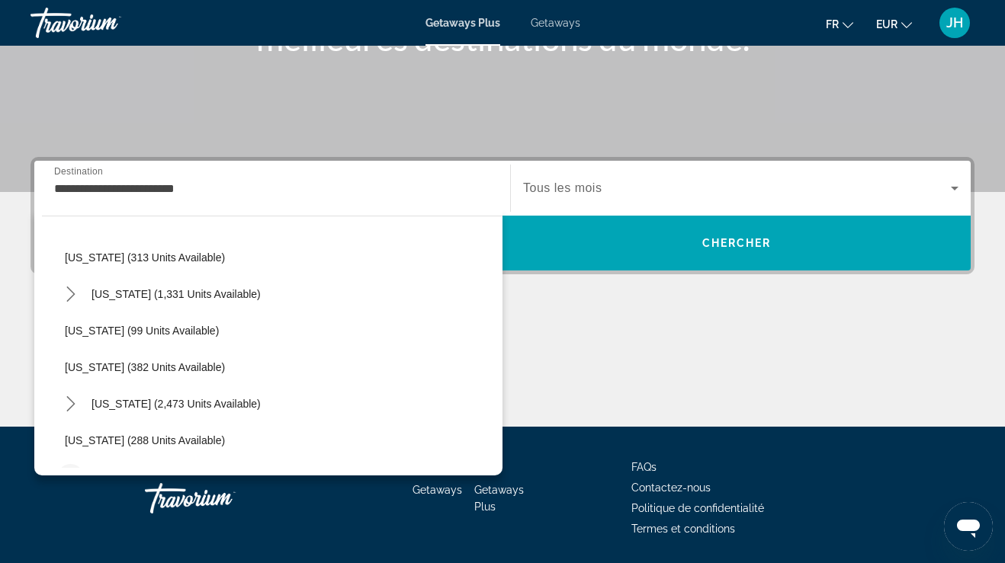
click at [72, 394] on mat-icon "Toggle Missouri (2,473 units available) submenu" at bounding box center [70, 404] width 27 height 27
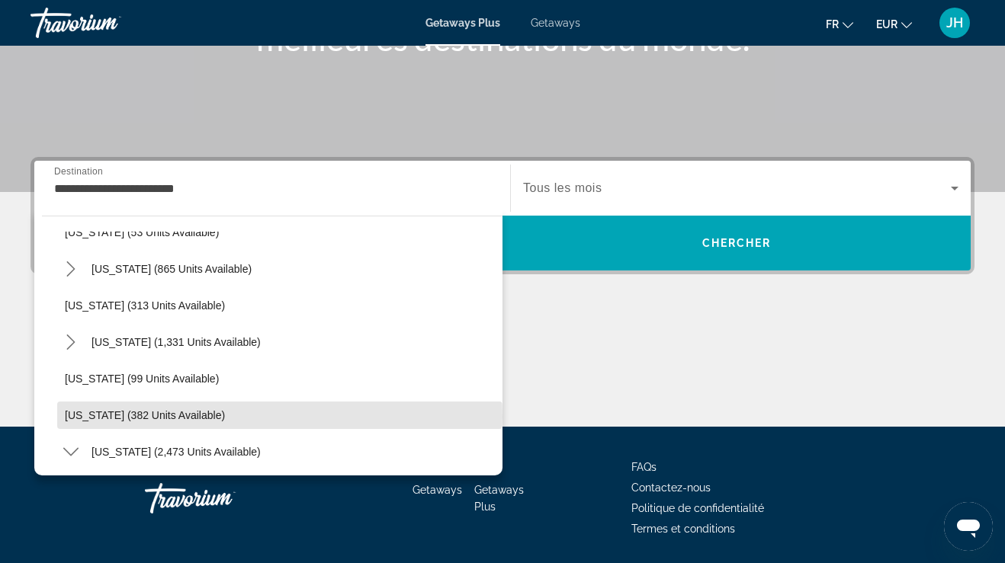
scroll to position [565, 0]
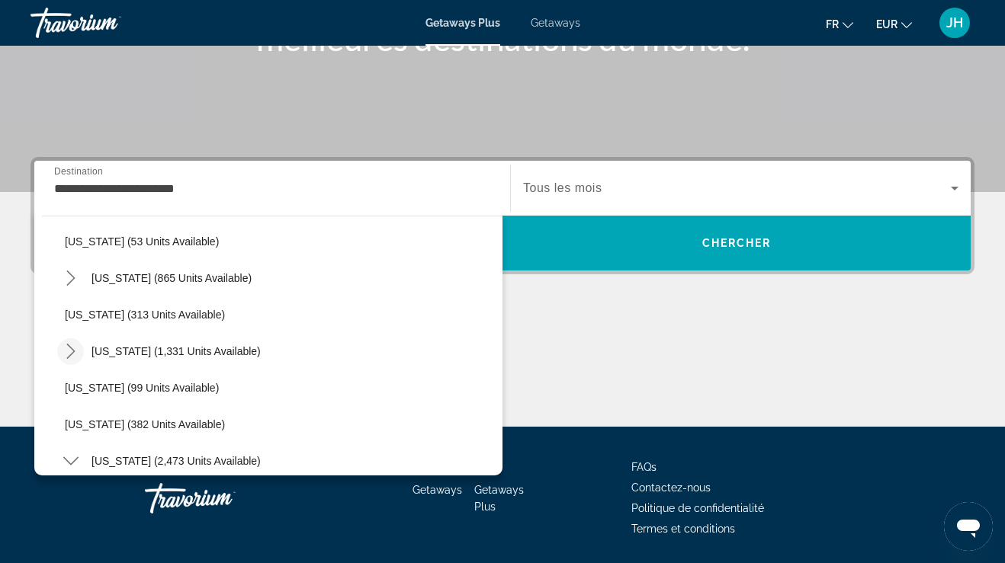
click at [73, 350] on icon "Toggle Massachusetts (1,331 units available) submenu" at bounding box center [70, 351] width 8 height 15
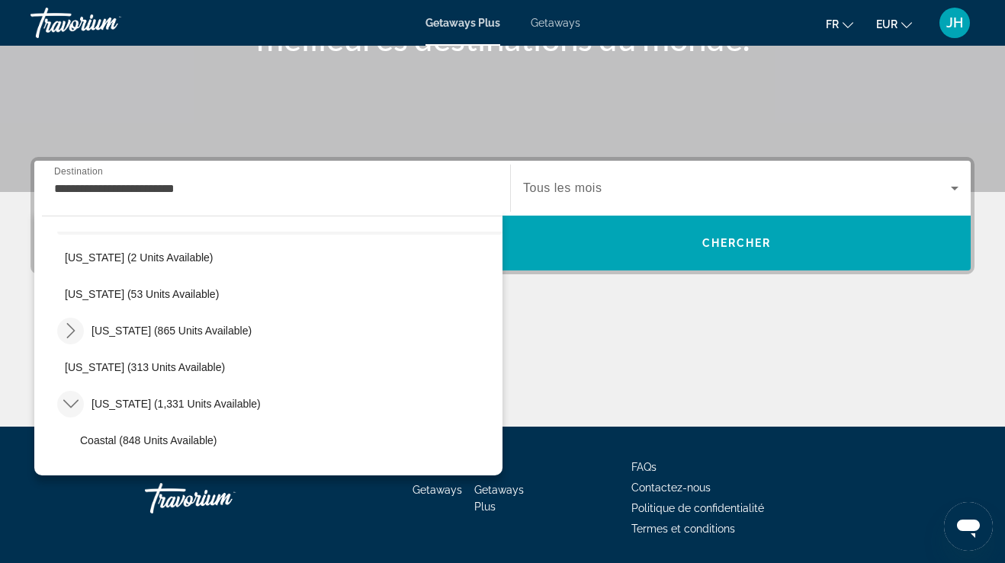
click at [67, 330] on icon "Toggle Maine (865 units available) submenu" at bounding box center [70, 330] width 15 height 15
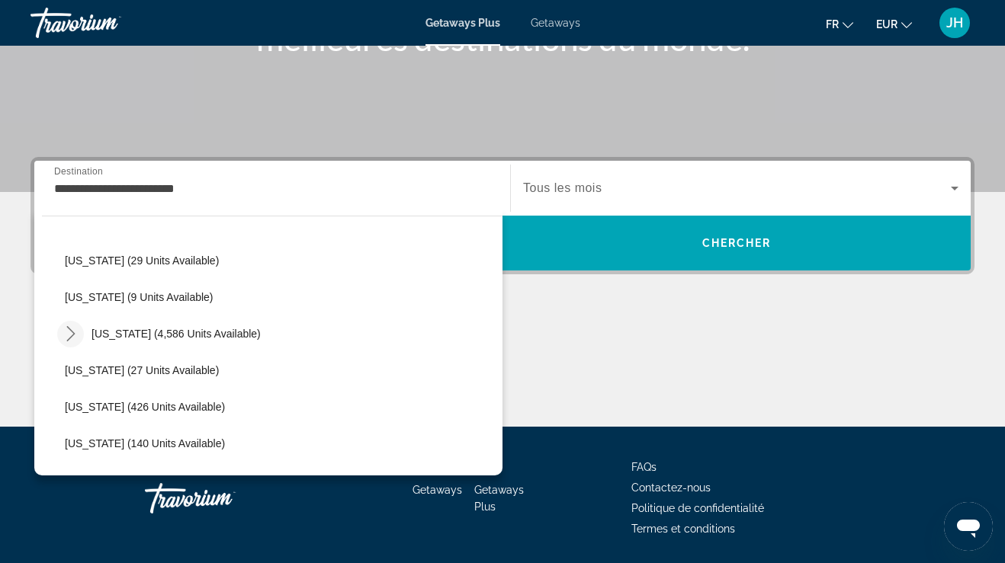
click at [69, 328] on icon "Toggle Florida (4,586 units available) submenu" at bounding box center [70, 333] width 8 height 15
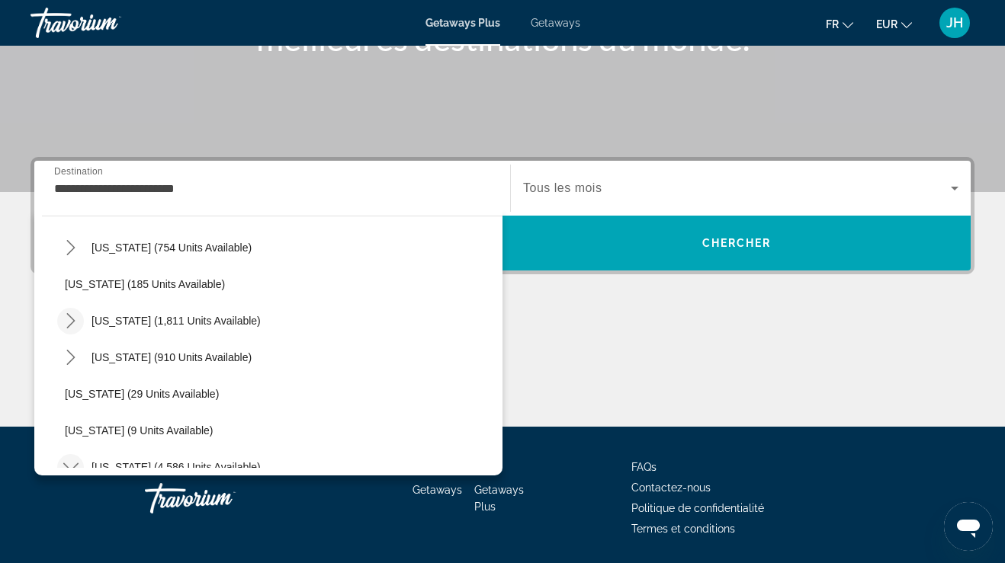
click at [72, 316] on icon "Toggle California (1,811 units available) submenu" at bounding box center [70, 320] width 15 height 15
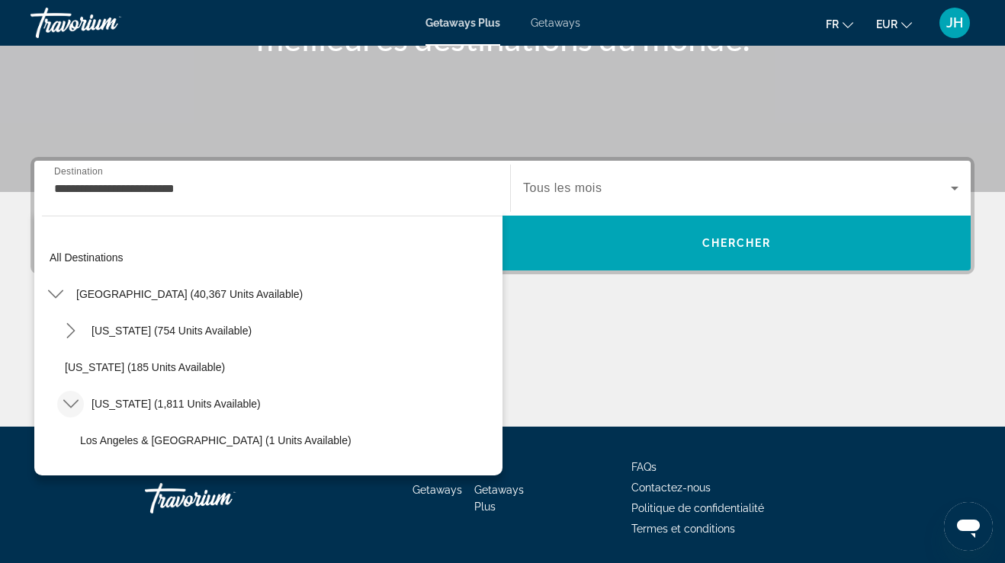
scroll to position [0, 0]
click at [84, 193] on input "**********" at bounding box center [272, 189] width 436 height 18
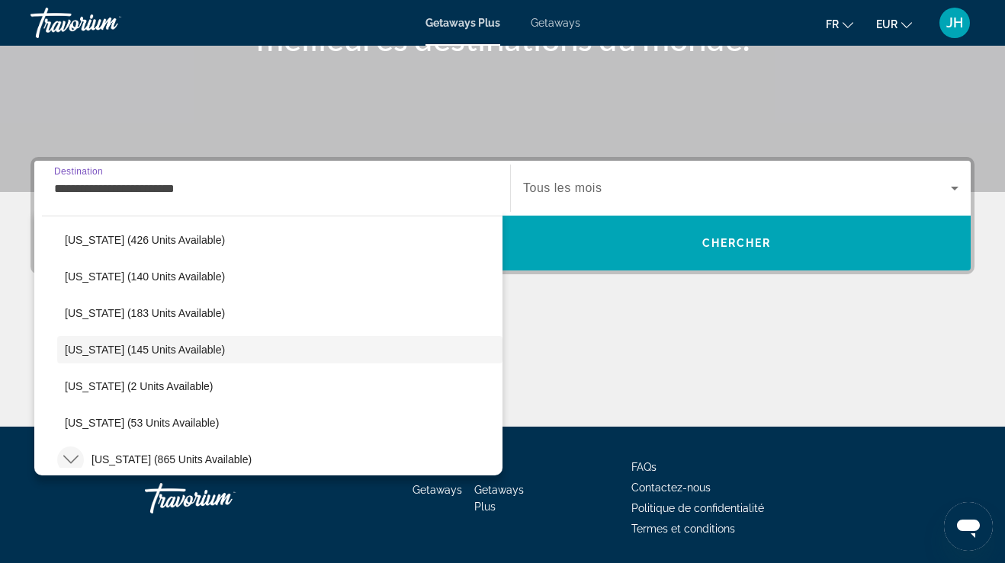
click at [80, 186] on input "**********" at bounding box center [272, 189] width 436 height 18
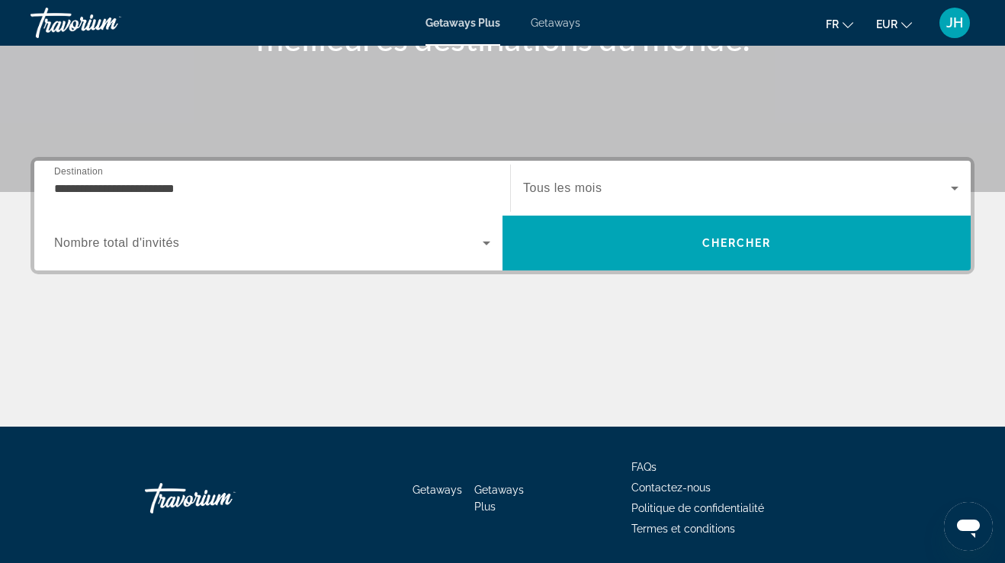
click at [96, 185] on input "**********" at bounding box center [272, 189] width 436 height 18
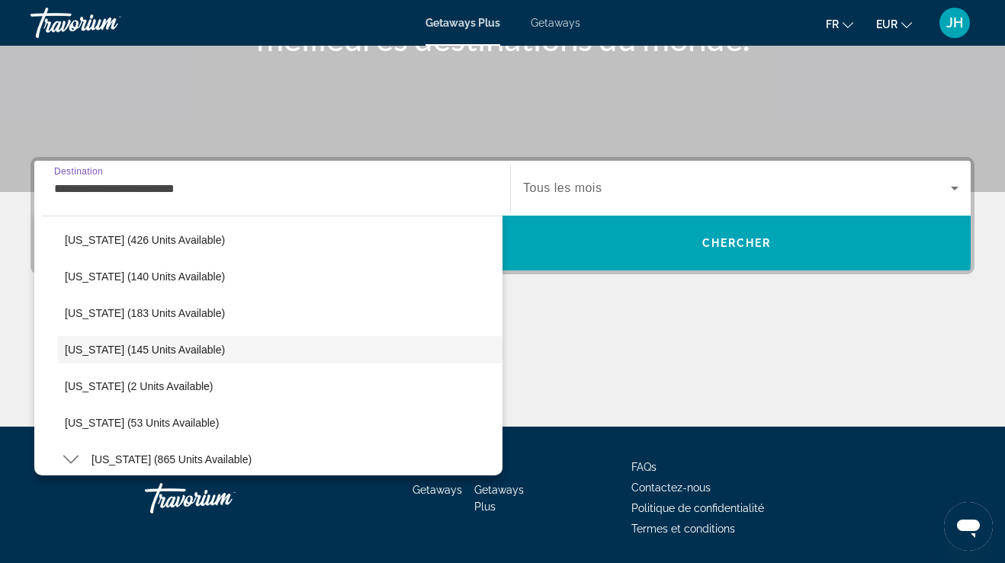
click at [388, 189] on input "**********" at bounding box center [272, 189] width 436 height 18
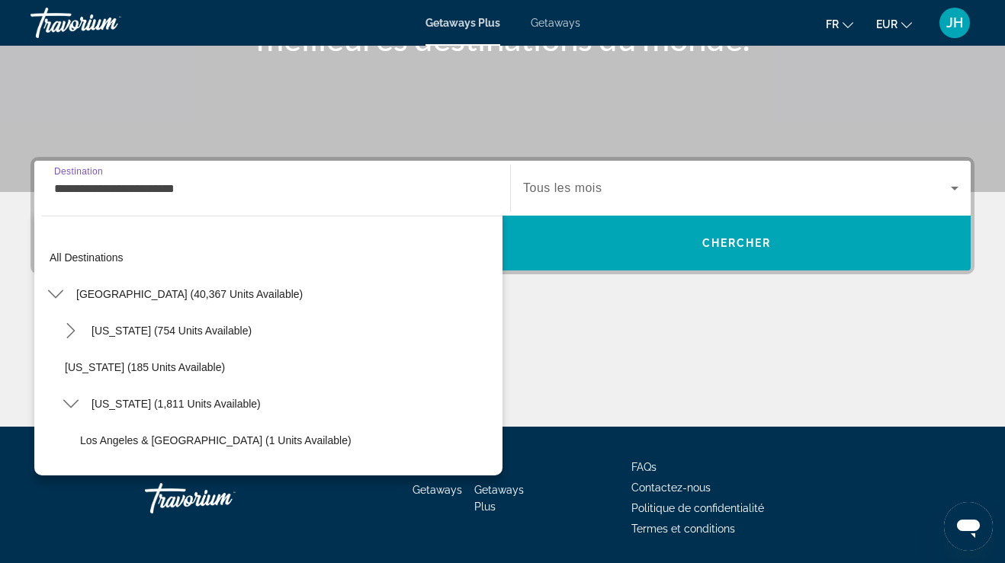
scroll to position [0, 0]
click at [61, 290] on icon "Toggle United States (40,367 units available) submenu" at bounding box center [55, 294] width 15 height 15
click at [64, 291] on mat-icon "Toggle United States (40,367 units available) submenu" at bounding box center [55, 294] width 27 height 27
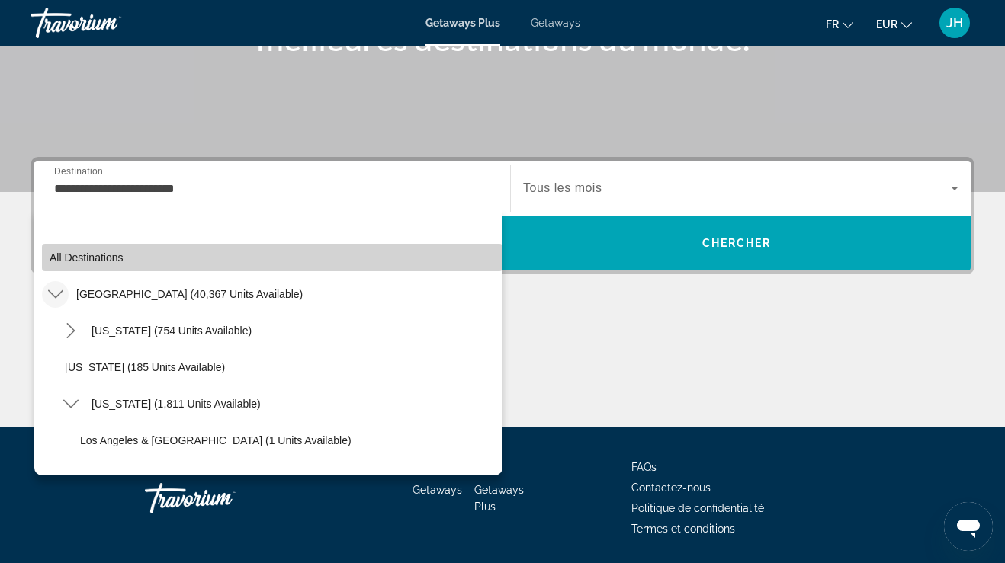
click at [75, 254] on span "All destinations" at bounding box center [87, 258] width 74 height 12
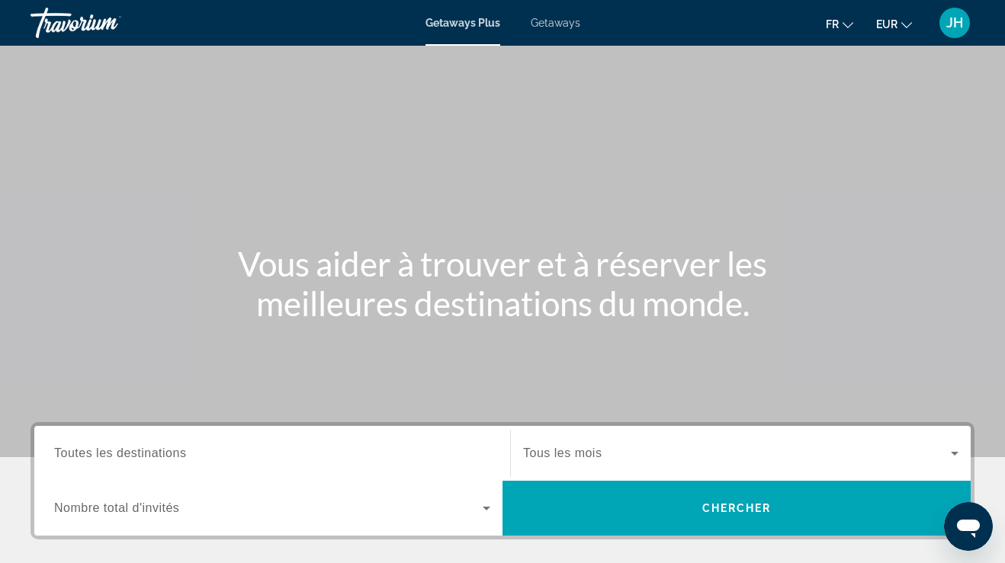
click at [75, 449] on span "Toutes les destinations" at bounding box center [120, 453] width 132 height 13
click at [75, 449] on input "Destination Toutes les destinations" at bounding box center [272, 454] width 436 height 18
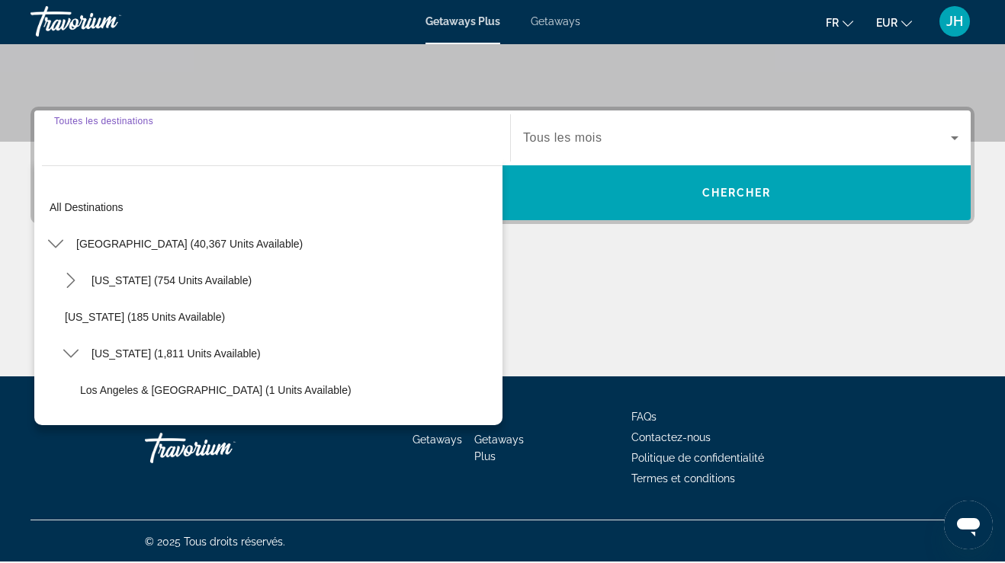
scroll to position [316, 0]
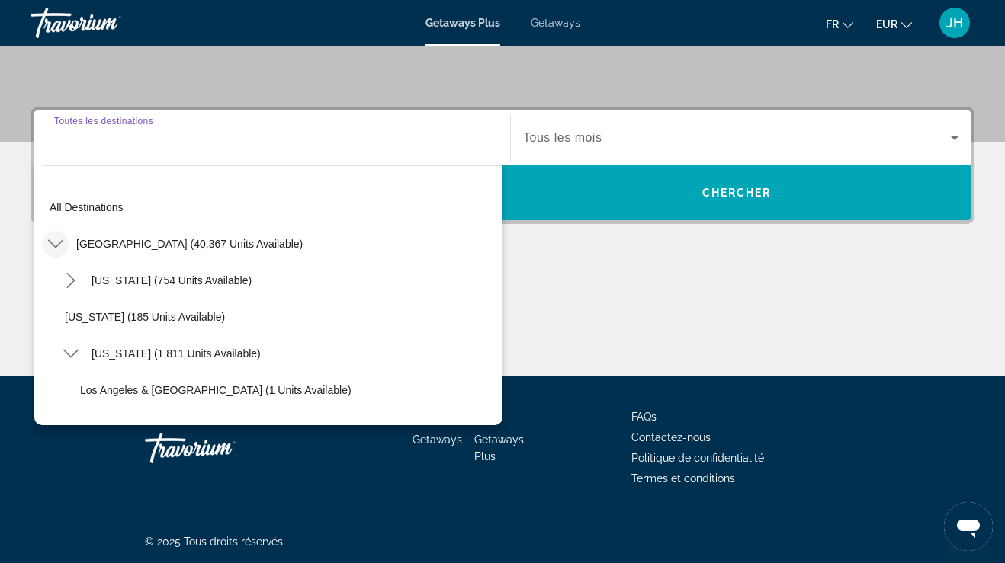
click at [54, 235] on mat-icon "Toggle United States (40,367 units available) submenu" at bounding box center [55, 244] width 27 height 27
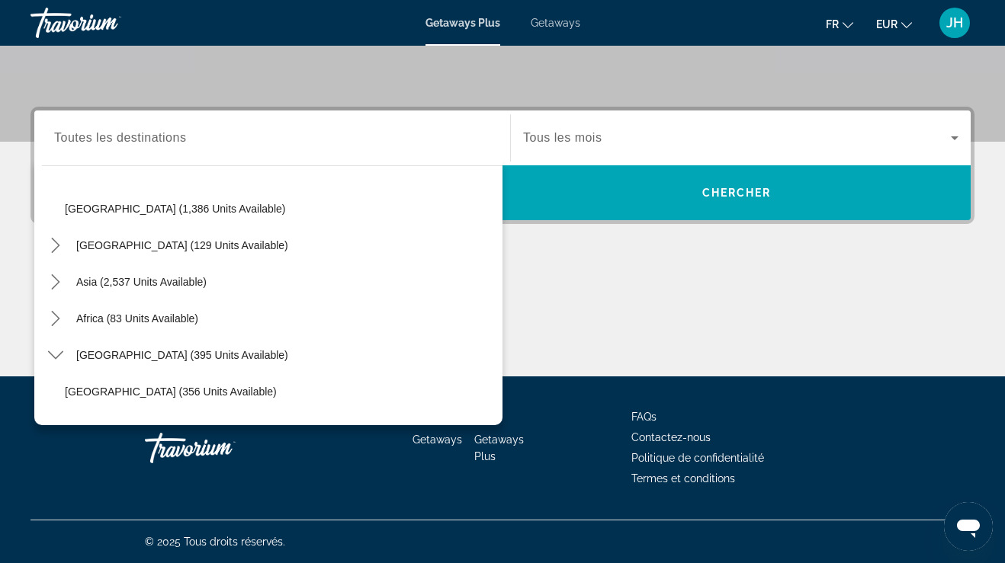
scroll to position [896, 0]
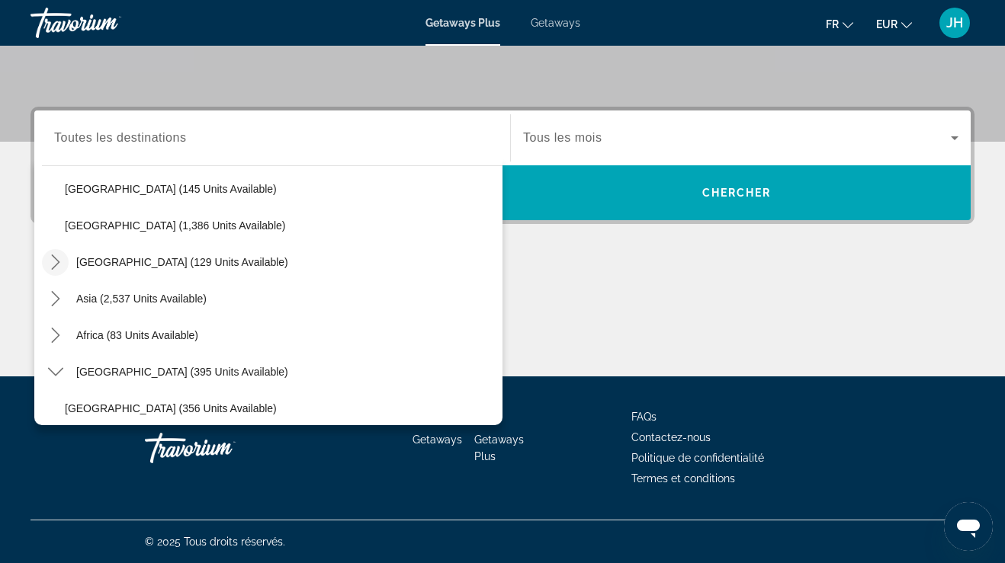
click at [57, 258] on icon "Toggle Central America (129 units available) submenu" at bounding box center [55, 262] width 15 height 15
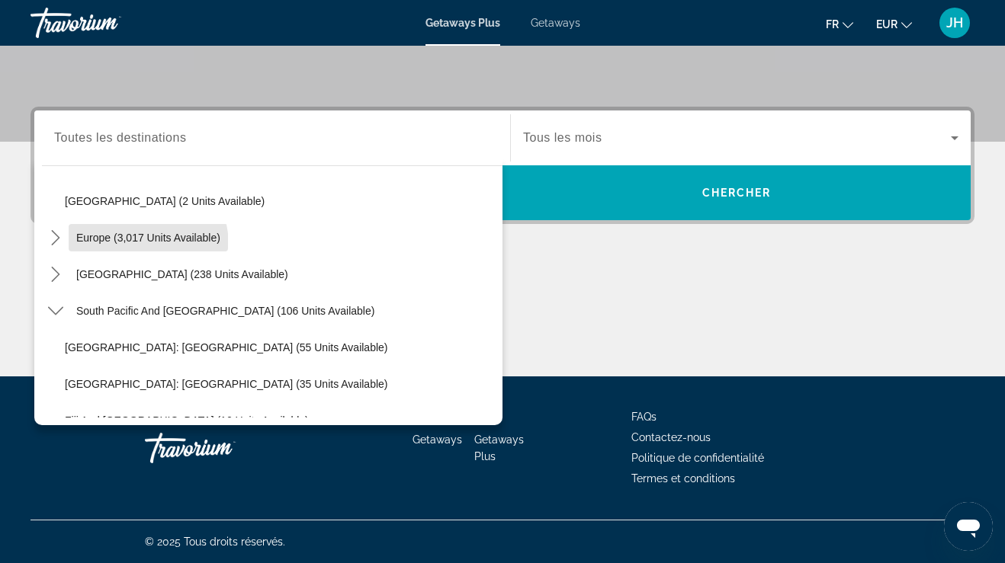
scroll to position [381, 0]
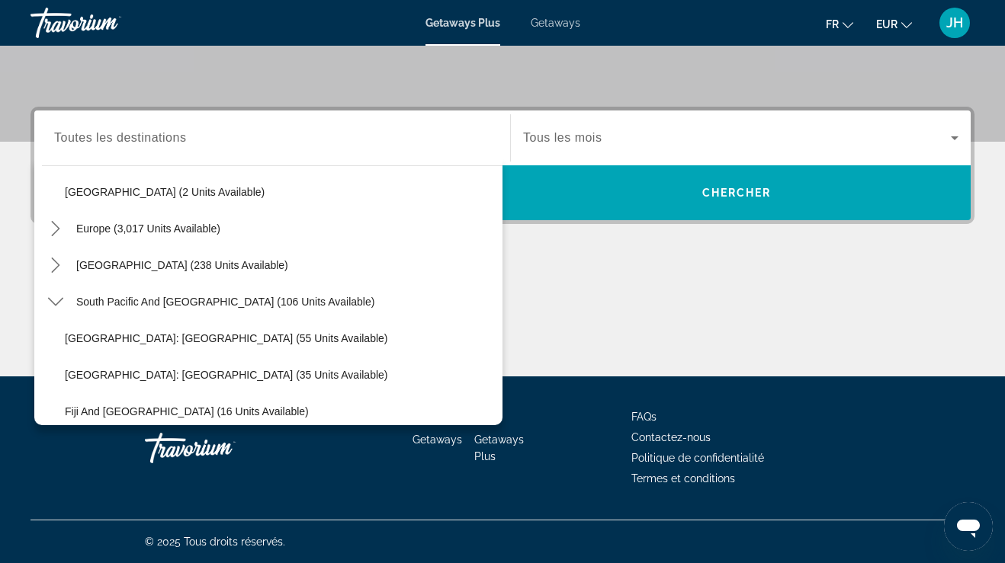
click at [80, 302] on span "South Pacific and [GEOGRAPHIC_DATA] (106 units available)" at bounding box center [225, 302] width 298 height 12
type input "**********"
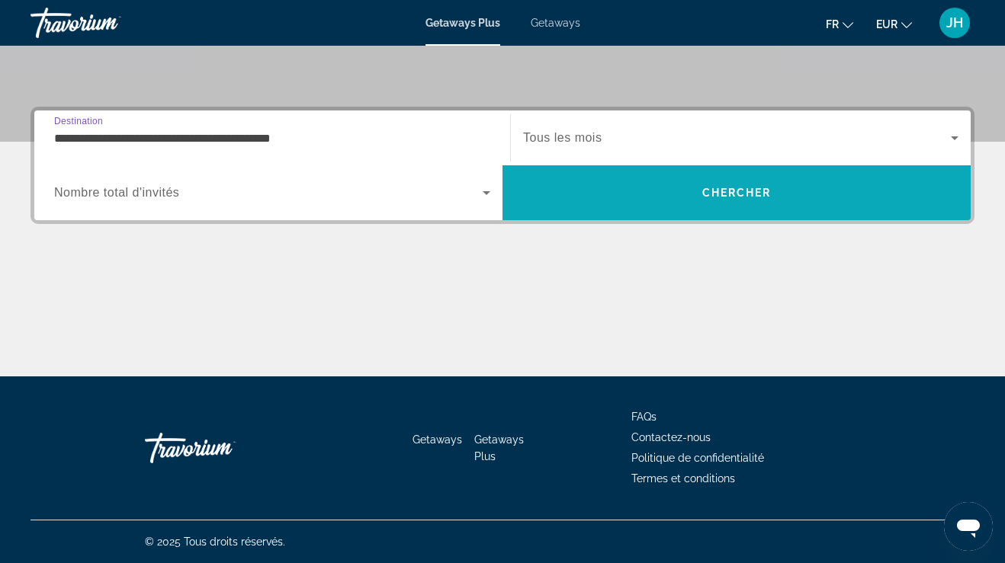
click at [577, 190] on span "Search" at bounding box center [736, 193] width 468 height 37
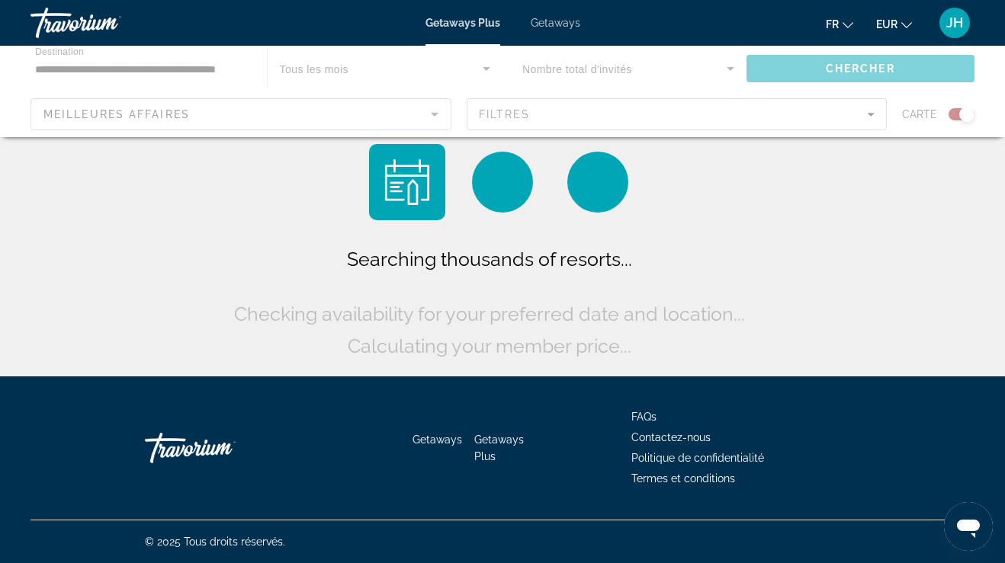
scroll to position [50, 0]
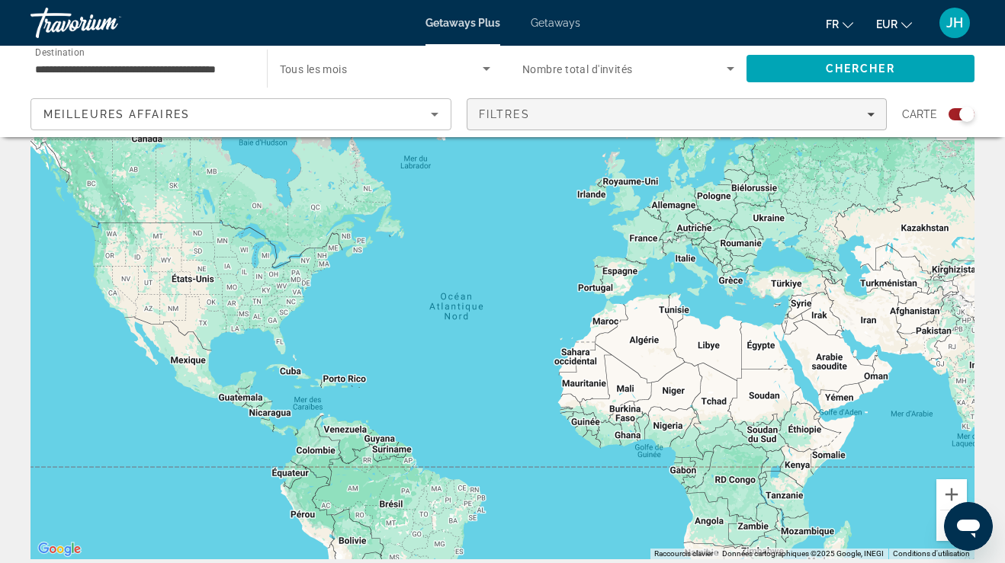
click at [859, 111] on div "Filtres" at bounding box center [677, 114] width 396 height 12
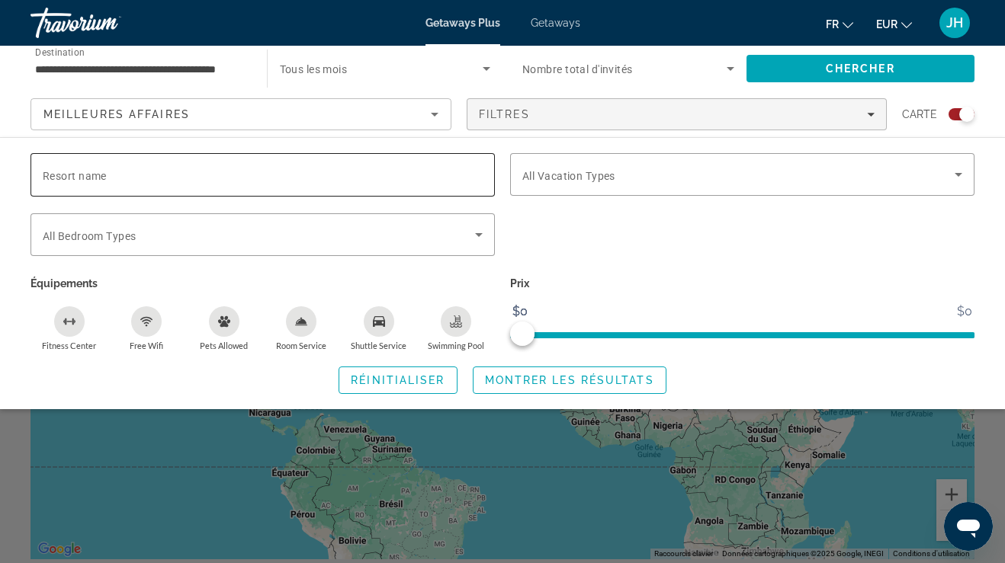
click at [91, 172] on span "Resort name" at bounding box center [75, 176] width 64 height 12
click at [91, 172] on input "Resort name" at bounding box center [263, 175] width 440 height 18
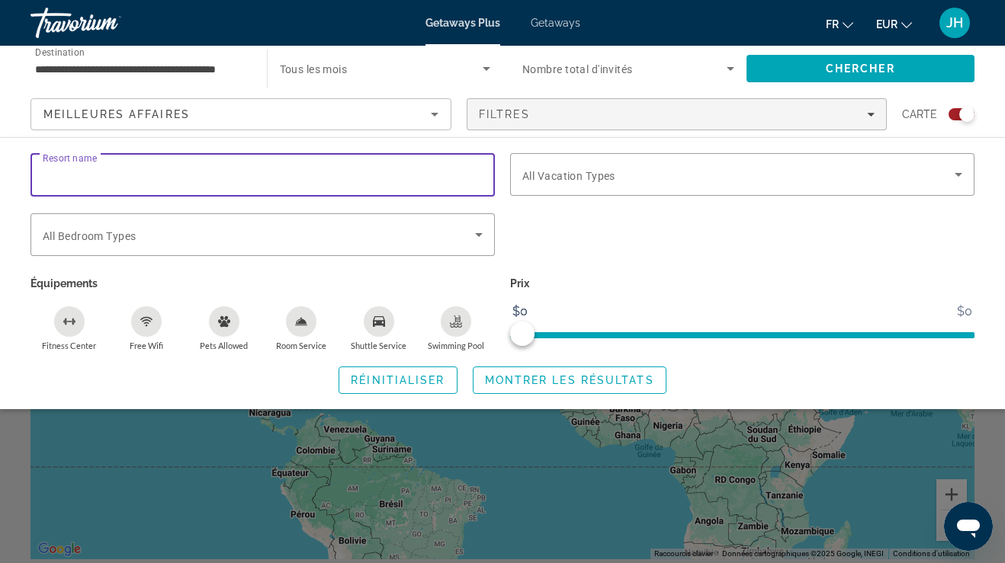
click at [69, 178] on input "Resort name" at bounding box center [263, 175] width 440 height 18
paste input "**********"
type input "**********"
click at [546, 386] on span "Search widget" at bounding box center [569, 380] width 192 height 37
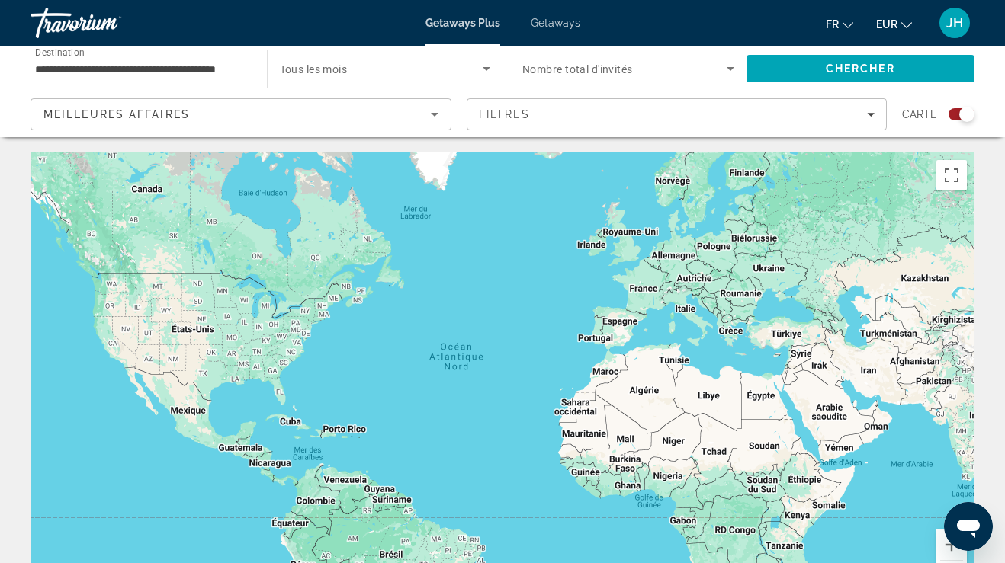
click at [101, 109] on span "Meilleures affaires" at bounding box center [116, 114] width 146 height 12
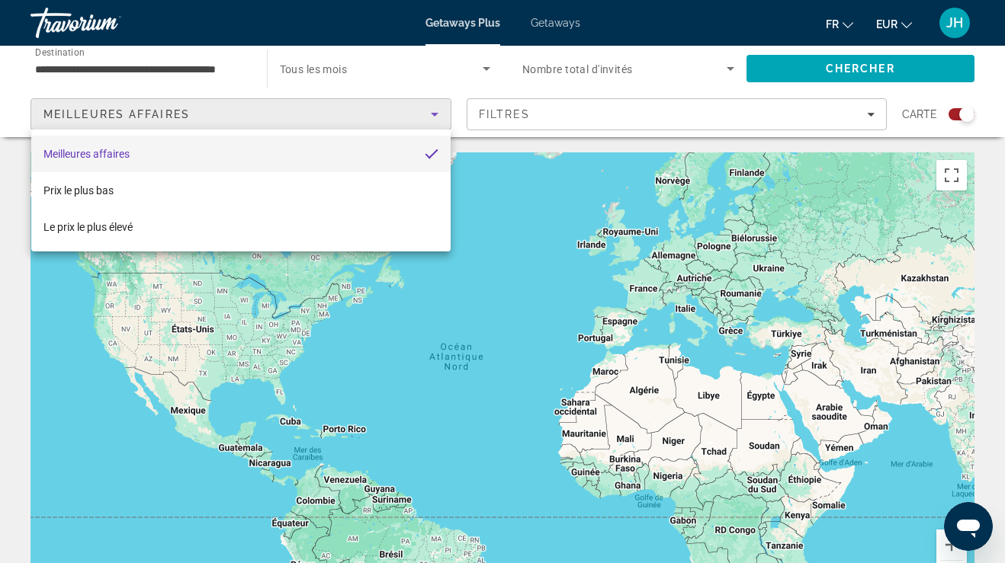
click at [67, 77] on div at bounding box center [502, 281] width 1005 height 563
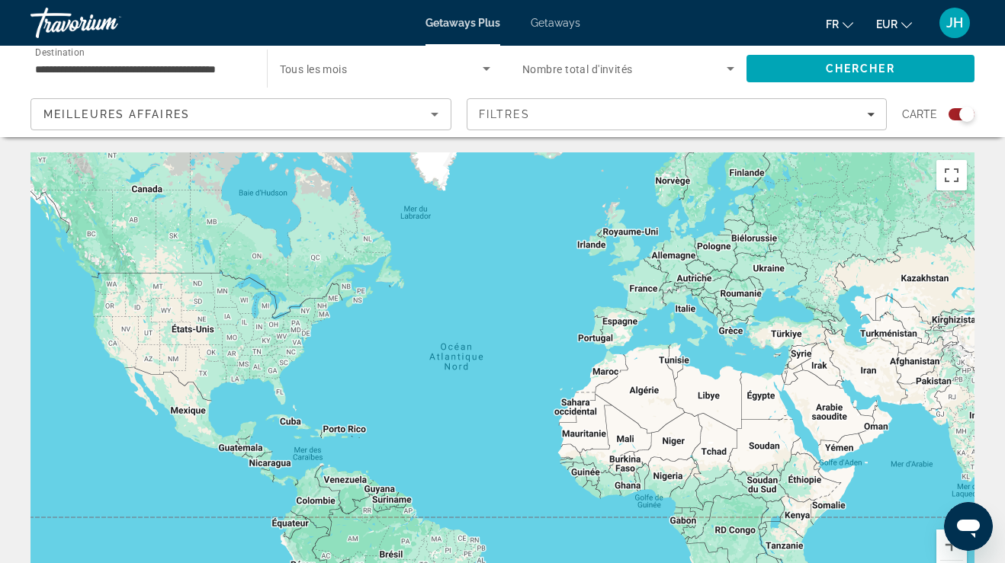
click at [98, 56] on div "**********" at bounding box center [141, 68] width 212 height 43
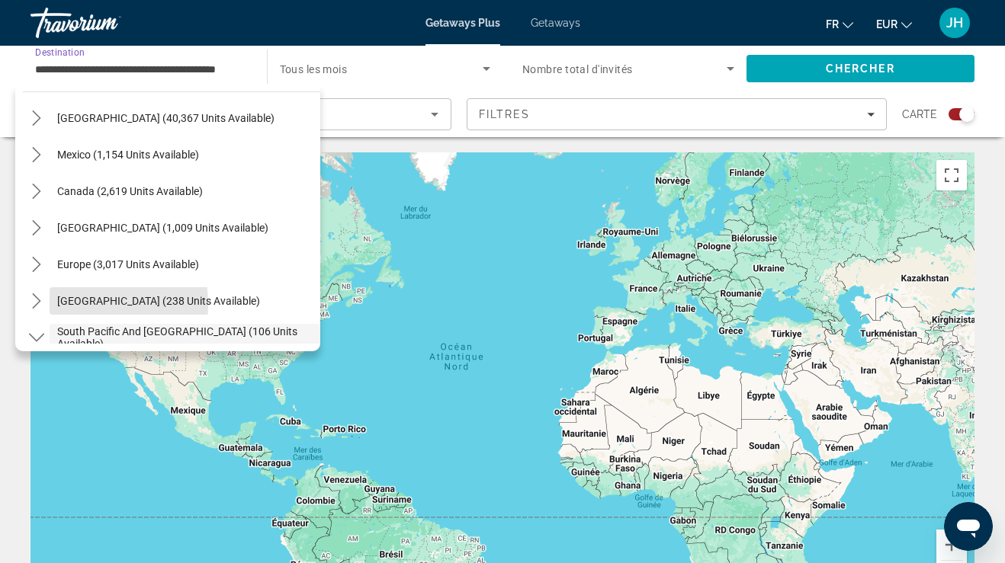
scroll to position [50, 0]
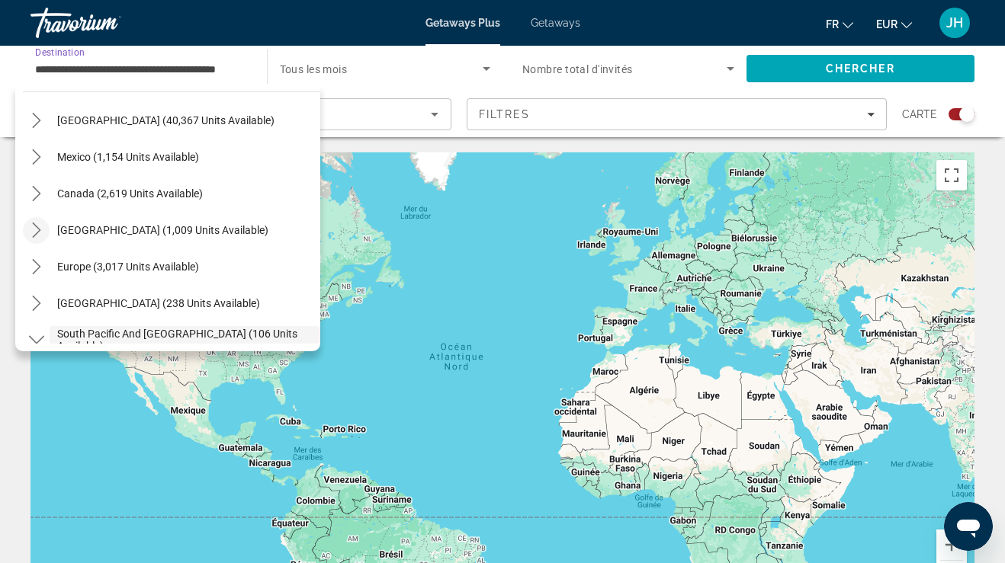
click at [34, 232] on icon "Toggle Caribbean & Atlantic Islands (1,009 units available) submenu" at bounding box center [36, 230] width 15 height 15
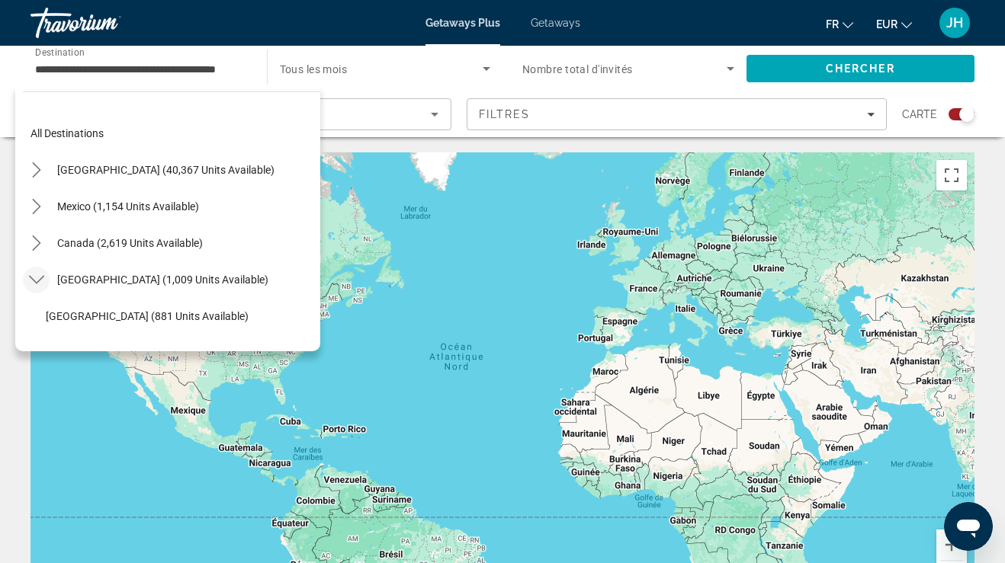
scroll to position [0, 0]
click at [41, 165] on icon "Toggle United States (40,367 units available) submenu" at bounding box center [36, 169] width 15 height 15
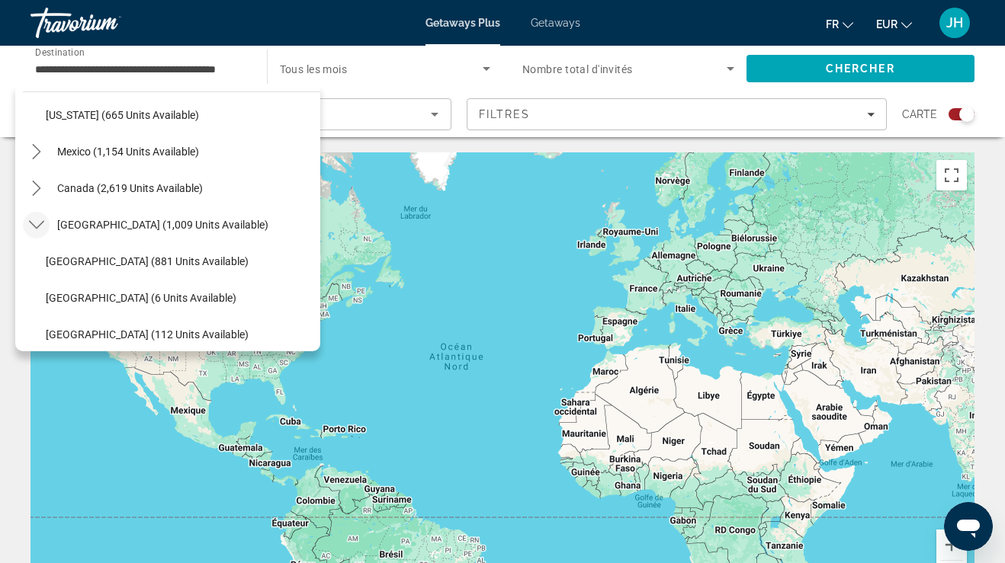
scroll to position [1507, 0]
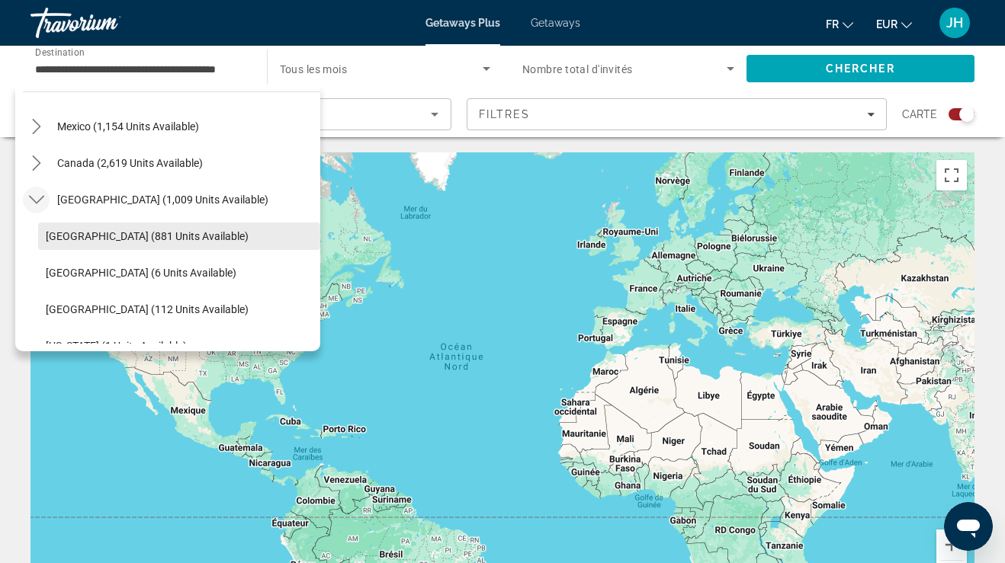
click at [53, 231] on span "[GEOGRAPHIC_DATA] (881 units available)" at bounding box center [147, 236] width 203 height 12
type input "**********"
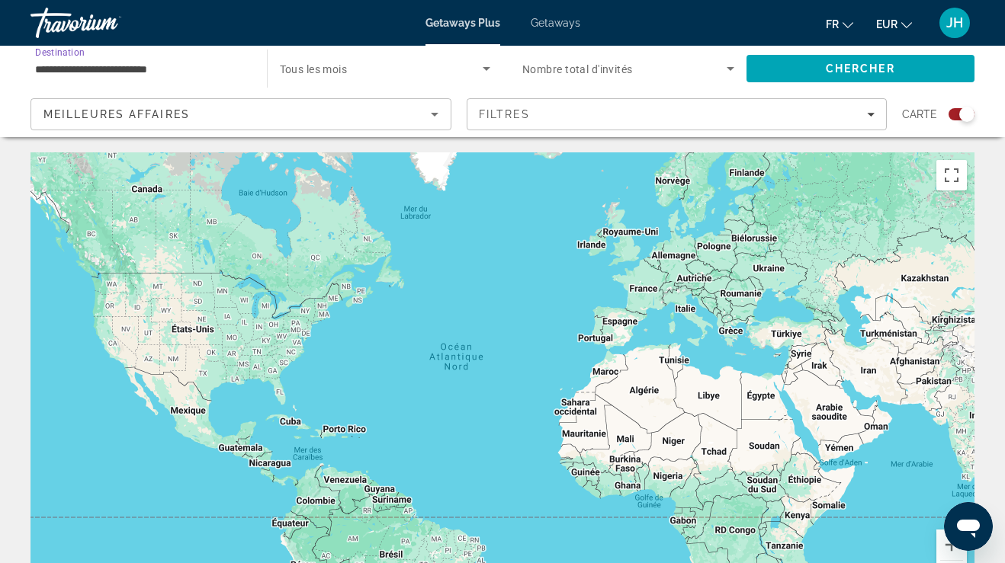
click at [486, 62] on icon "Search widget" at bounding box center [486, 68] width 18 height 18
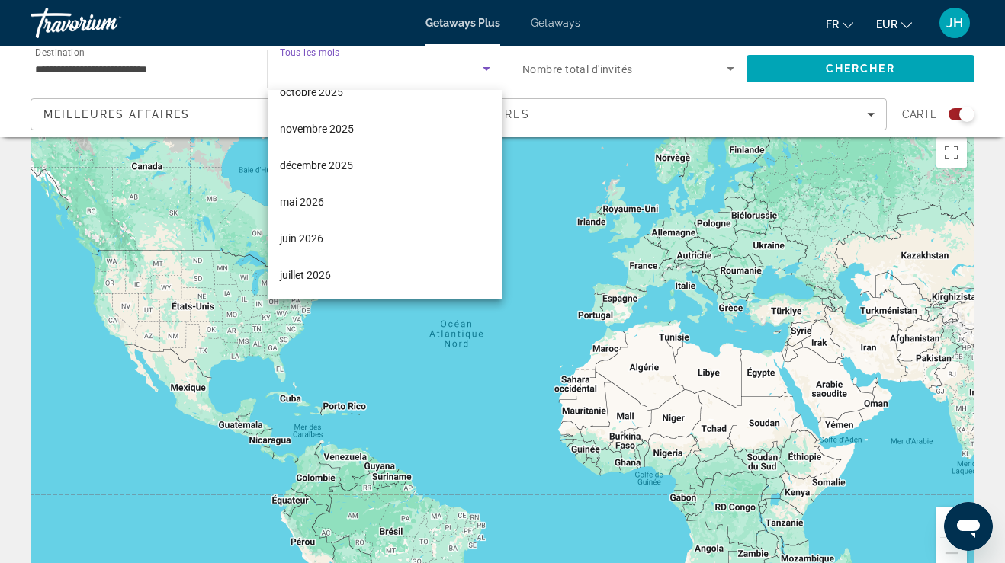
scroll to position [59, 0]
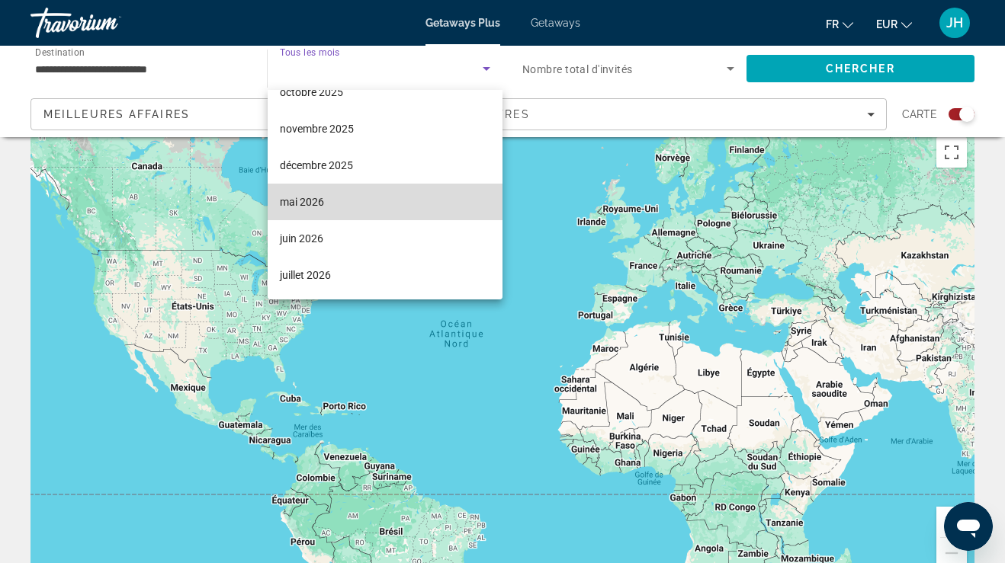
click at [400, 204] on mat-option "mai 2026" at bounding box center [386, 202] width 236 height 37
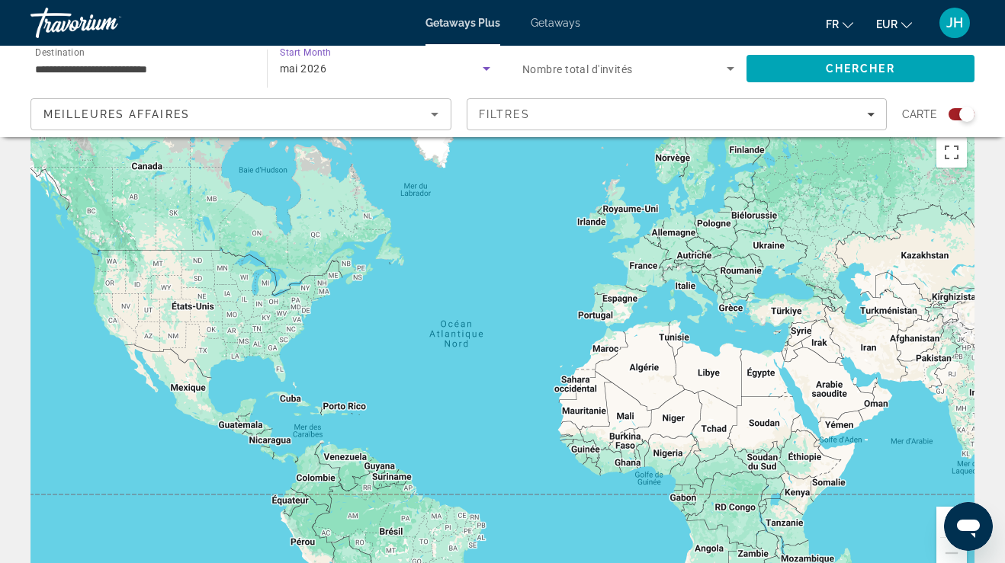
click at [729, 69] on icon "Search widget" at bounding box center [730, 69] width 8 height 4
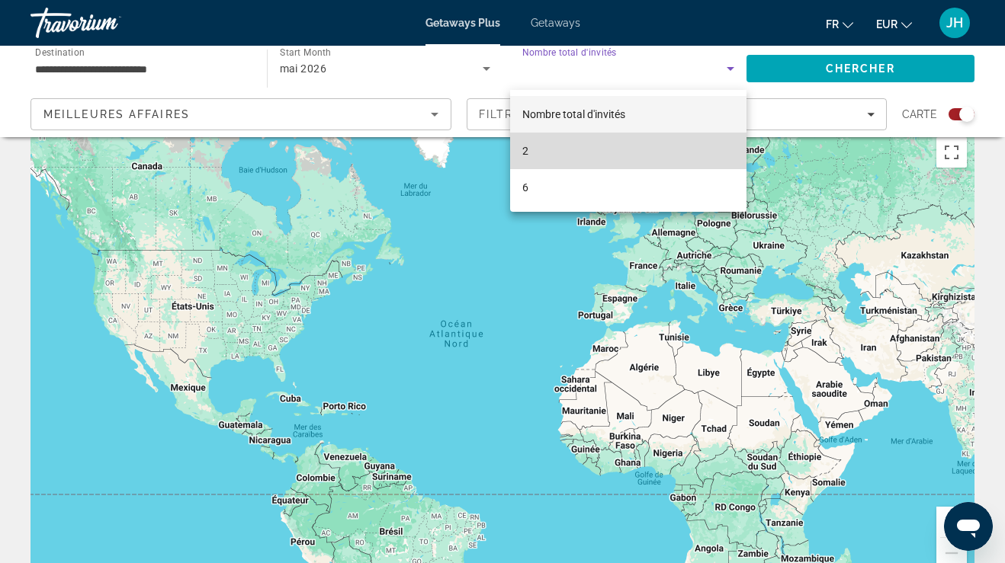
click at [623, 149] on mat-option "2" at bounding box center [628, 151] width 236 height 37
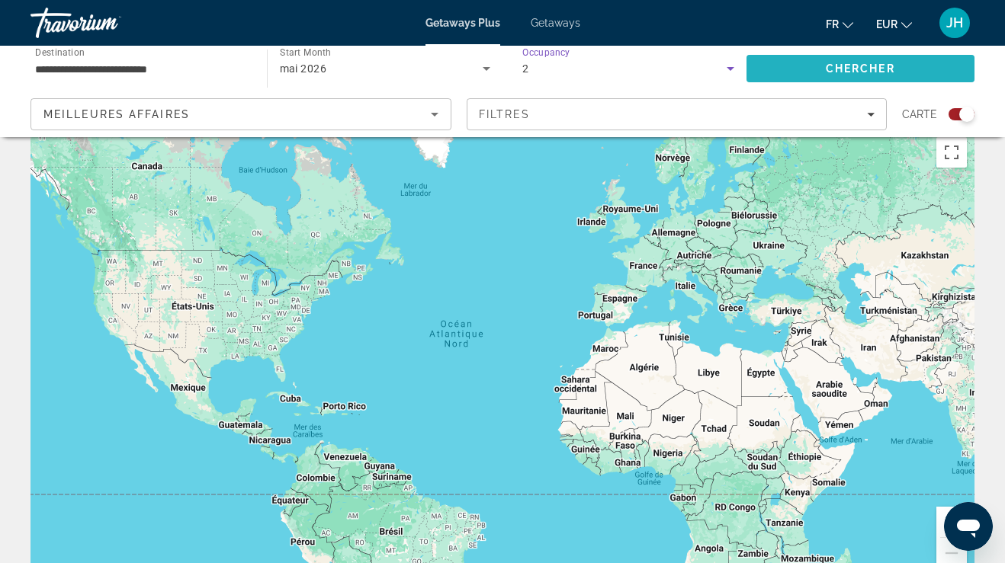
click at [828, 66] on span "Chercher" at bounding box center [859, 68] width 69 height 12
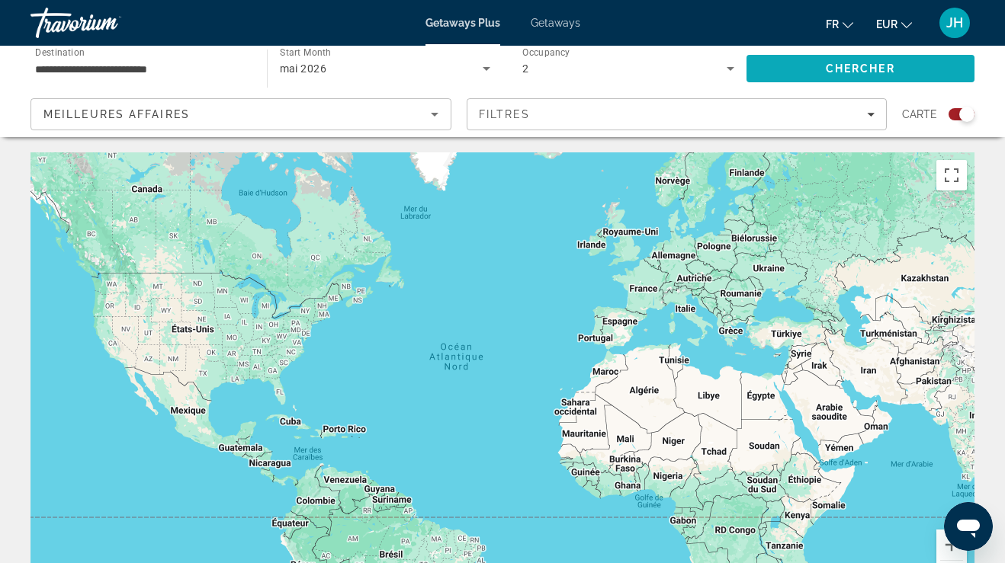
click at [853, 70] on span "Chercher" at bounding box center [859, 68] width 69 height 12
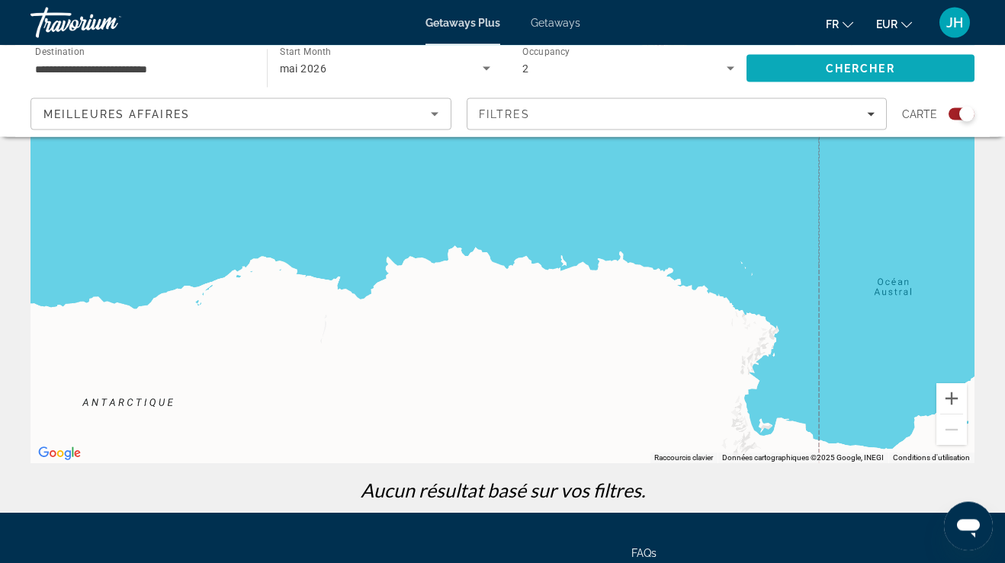
scroll to position [146, 0]
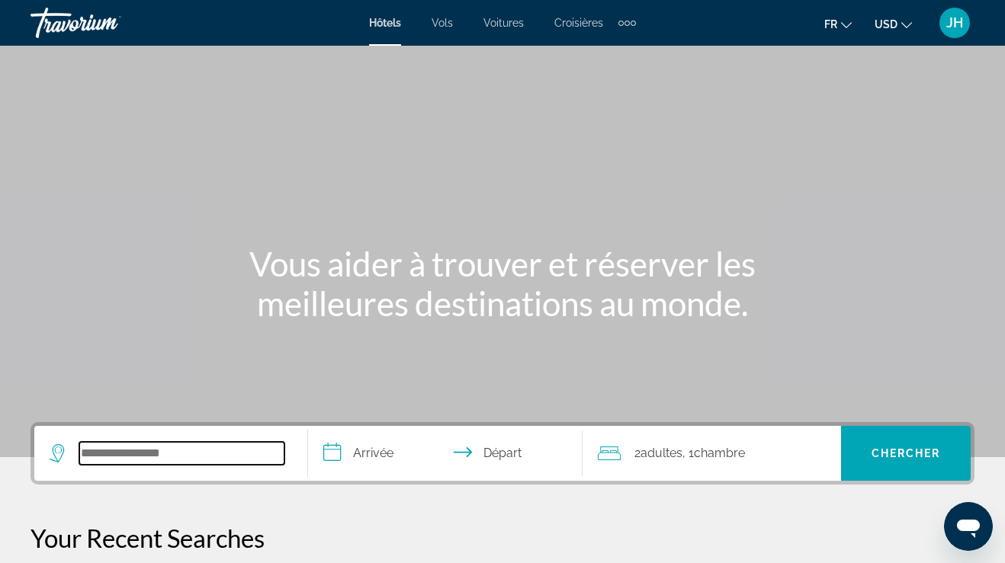
click at [130, 463] on input "Search hotel destination" at bounding box center [181, 453] width 205 height 23
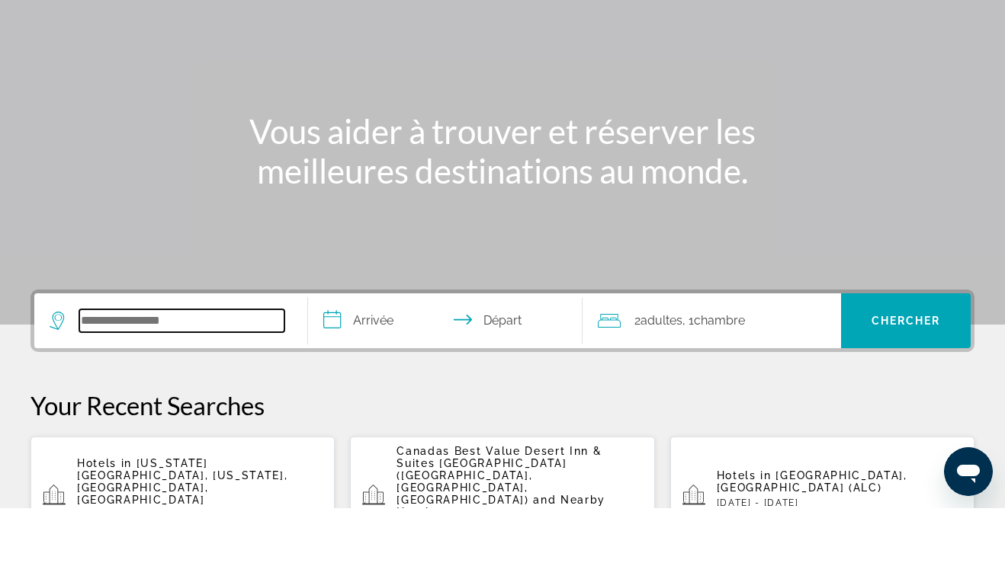
scroll to position [318, 0]
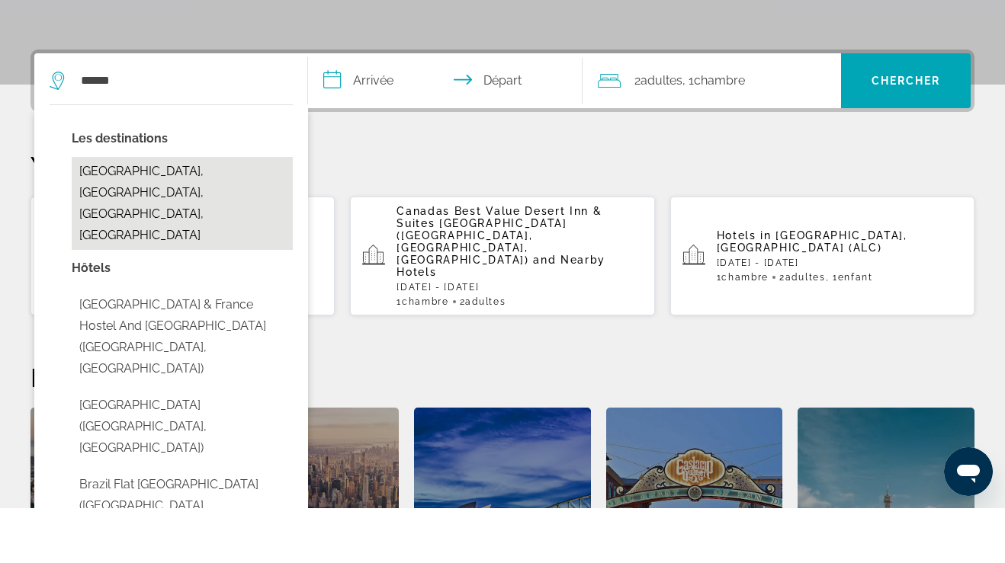
click at [100, 212] on button "Brazil, Terre Haute, IN, United States" at bounding box center [182, 258] width 221 height 93
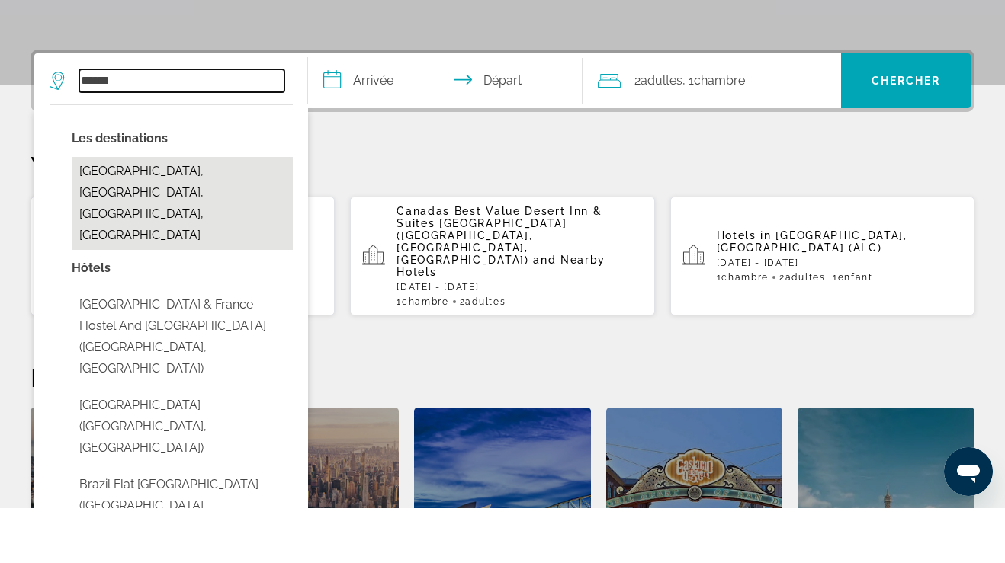
type input "**********"
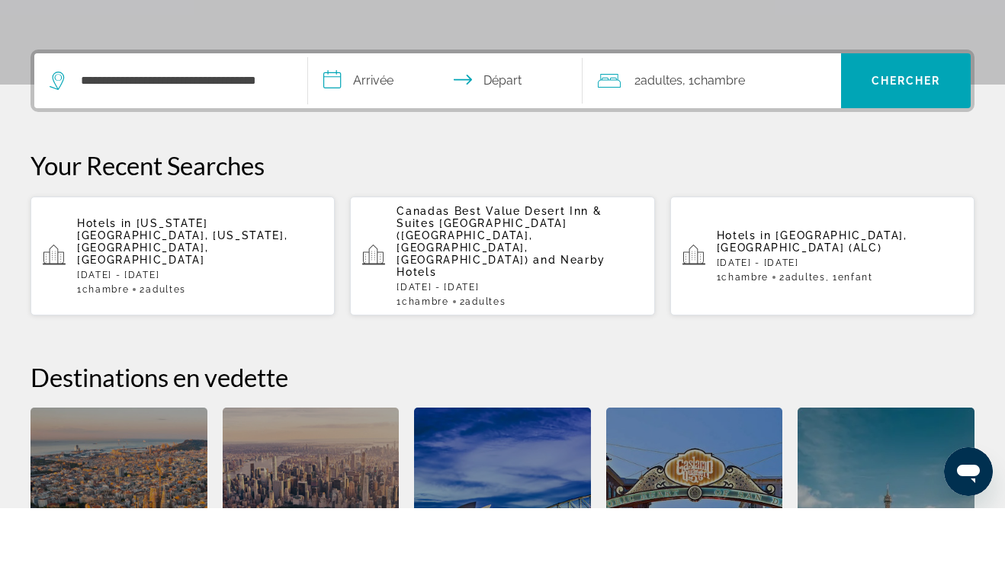
click at [377, 108] on input "**********" at bounding box center [448, 137] width 280 height 59
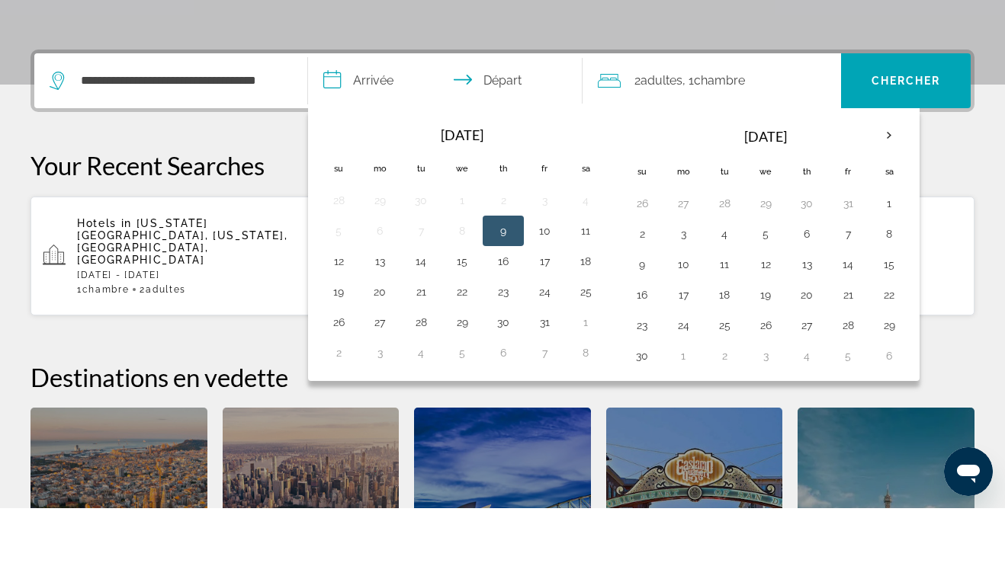
scroll to position [373, 0]
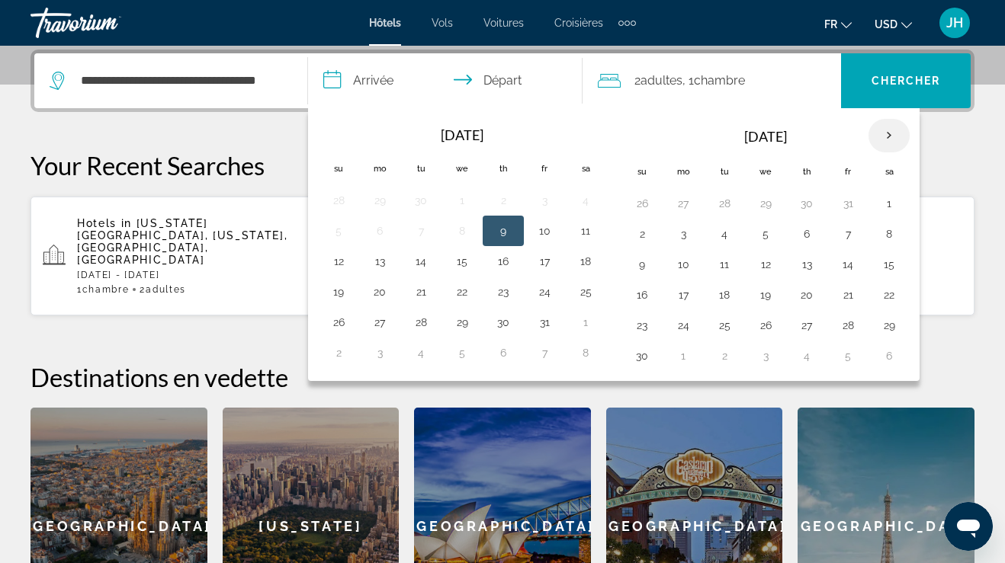
click at [892, 134] on th "Next month" at bounding box center [888, 136] width 41 height 34
click at [896, 132] on th "Next month" at bounding box center [888, 136] width 41 height 34
click at [895, 133] on th "Next month" at bounding box center [888, 136] width 41 height 34
click at [897, 128] on th "Next month" at bounding box center [888, 136] width 41 height 34
click at [584, 262] on button "14" at bounding box center [585, 264] width 24 height 21
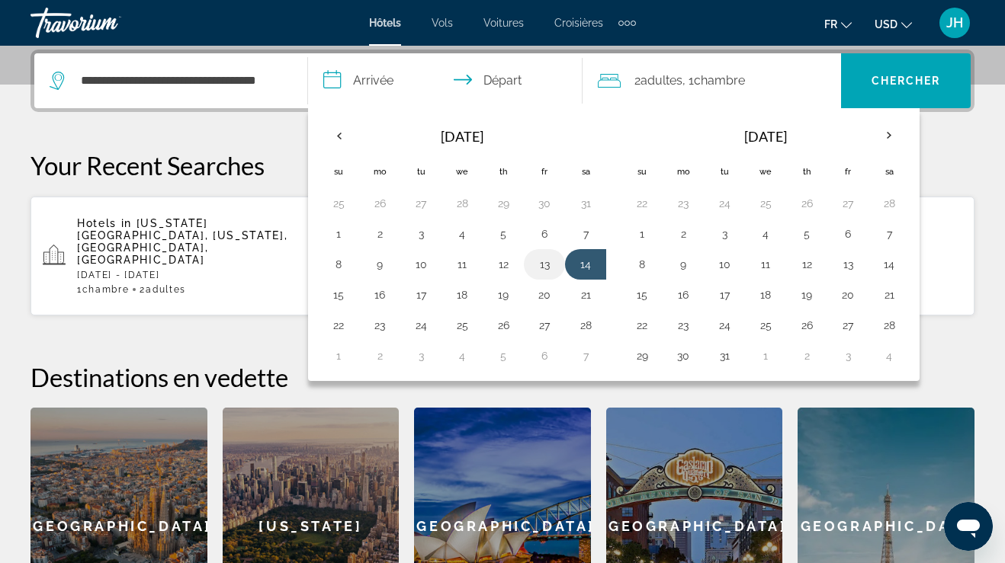
click at [549, 266] on button "13" at bounding box center [544, 264] width 24 height 21
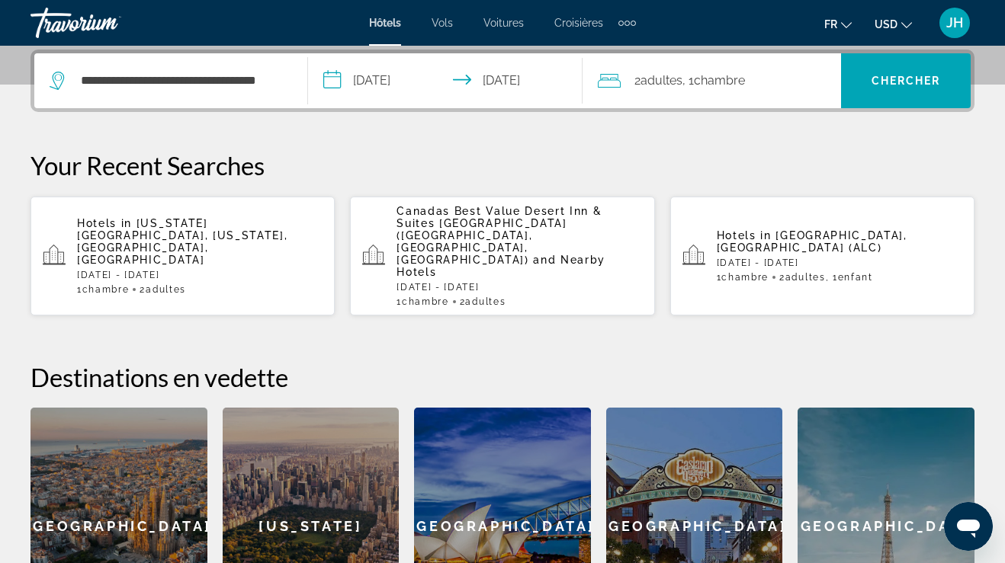
click at [377, 72] on input "**********" at bounding box center [448, 82] width 280 height 59
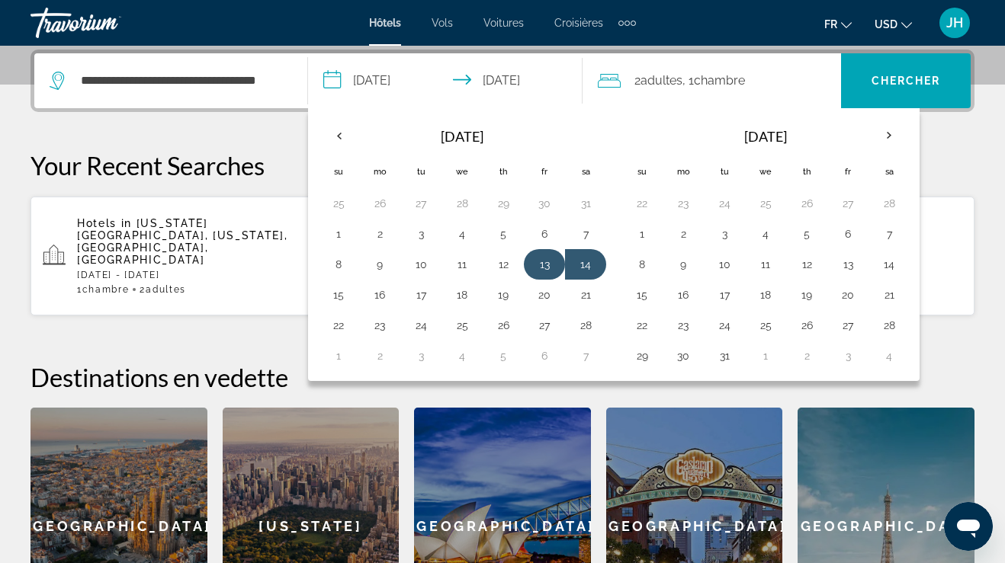
click at [546, 271] on button "13" at bounding box center [544, 264] width 24 height 21
click at [587, 301] on button "21" at bounding box center [585, 294] width 24 height 21
type input "**********"
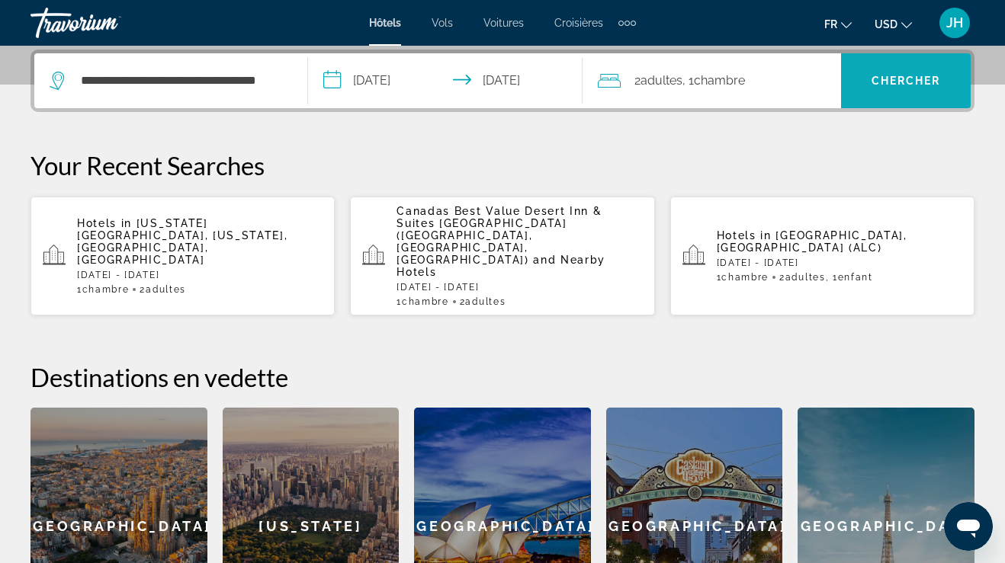
click at [940, 82] on span "Chercher" at bounding box center [905, 81] width 69 height 12
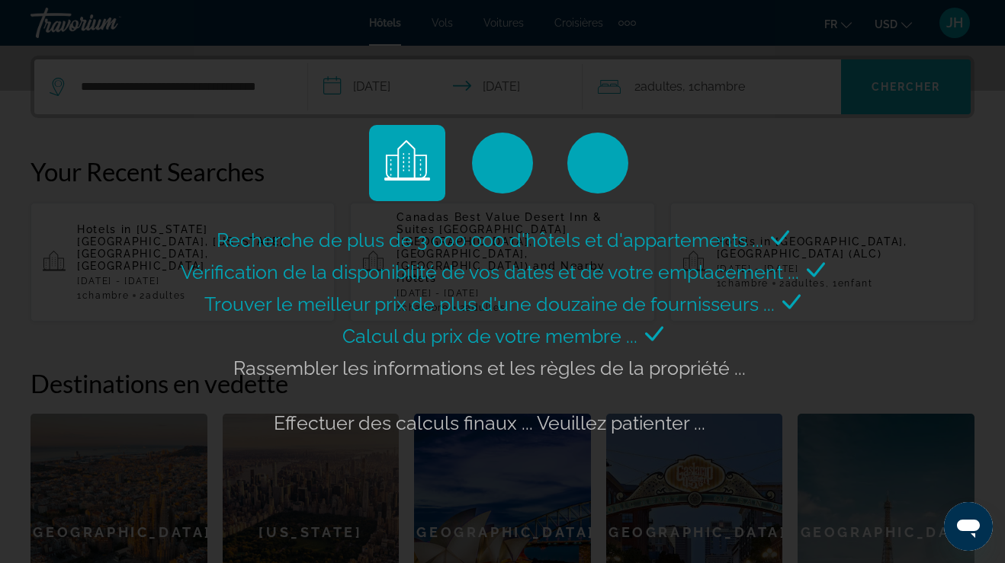
scroll to position [366, 0]
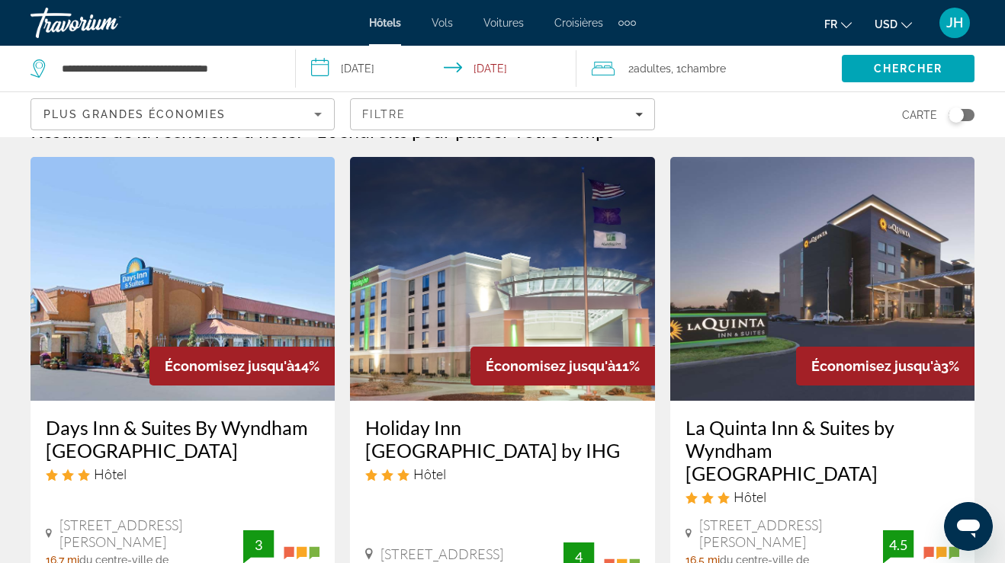
scroll to position [32, 0]
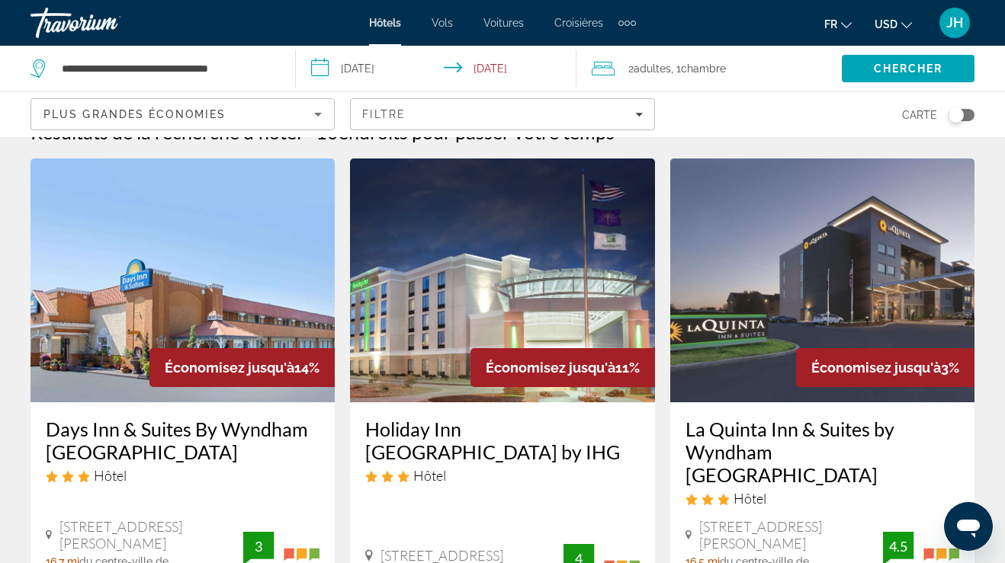
click at [894, 25] on span "USD" at bounding box center [885, 24] width 23 height 12
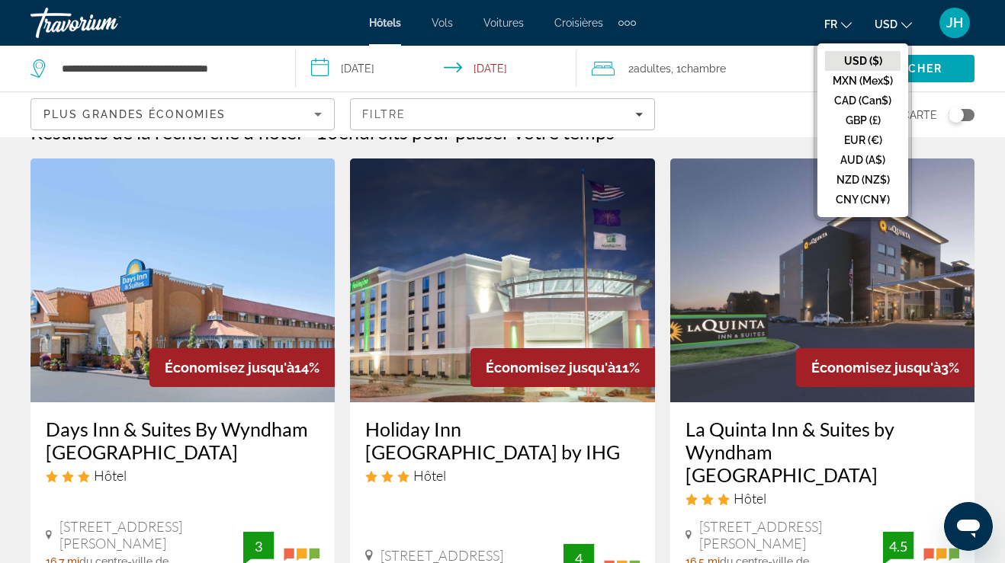
click at [876, 140] on button "EUR (€)" at bounding box center [862, 140] width 75 height 20
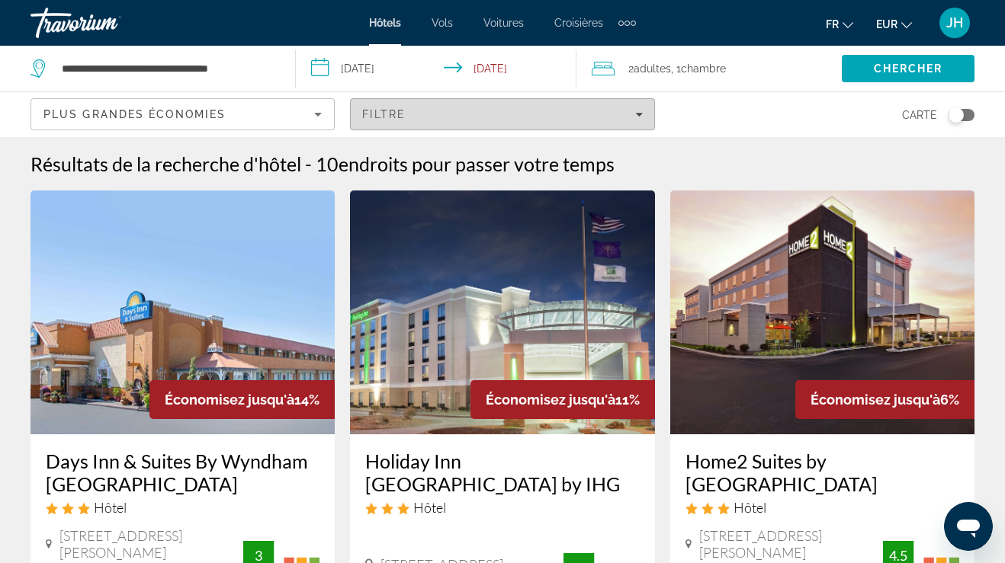
click at [627, 116] on div "Filtre" at bounding box center [502, 114] width 280 height 12
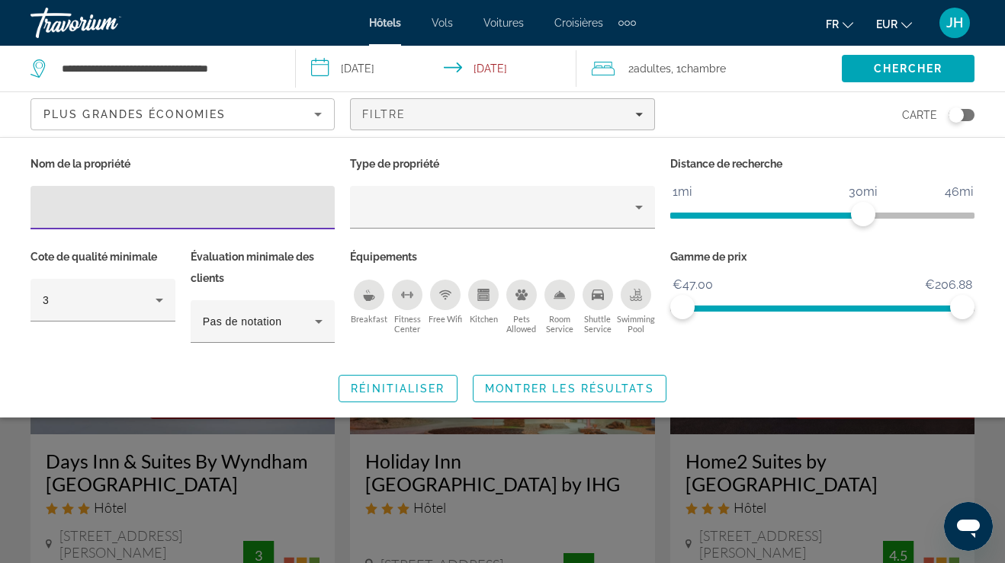
click at [531, 290] on div "Pets Allowed" at bounding box center [521, 295] width 30 height 30
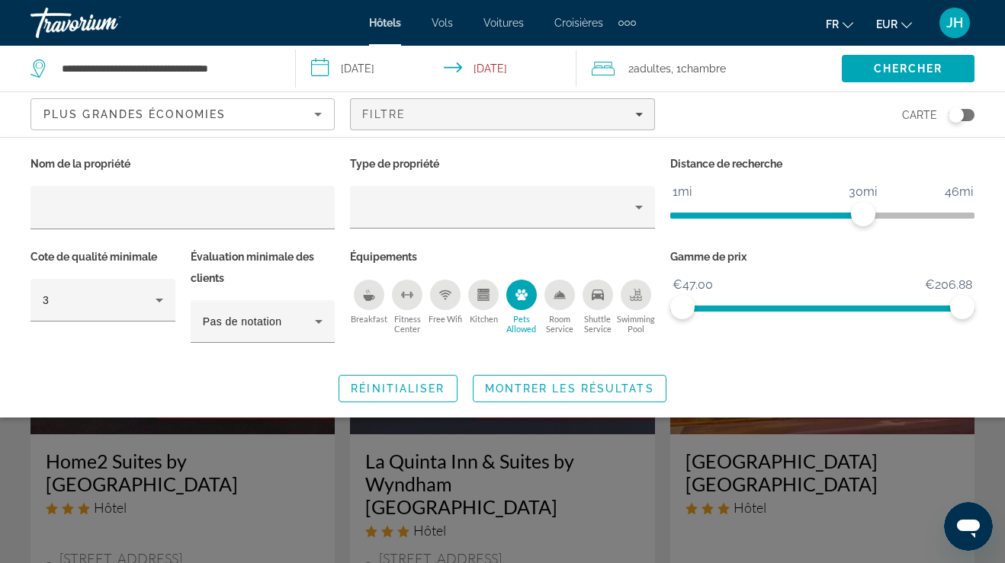
click at [638, 293] on icon "Swimming Pool" at bounding box center [636, 293] width 6 height 8
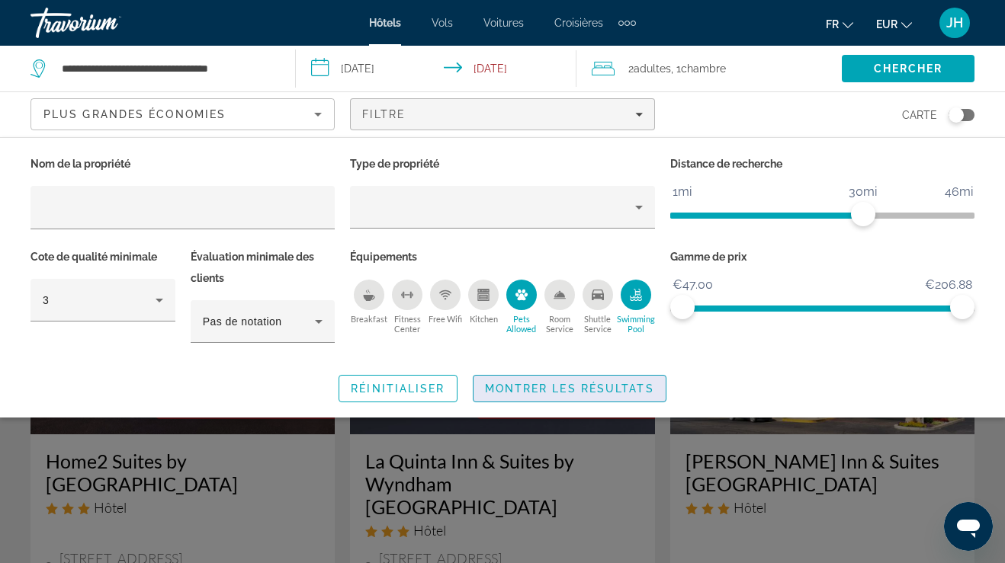
click at [622, 383] on span "Montrer les résultats" at bounding box center [569, 389] width 169 height 12
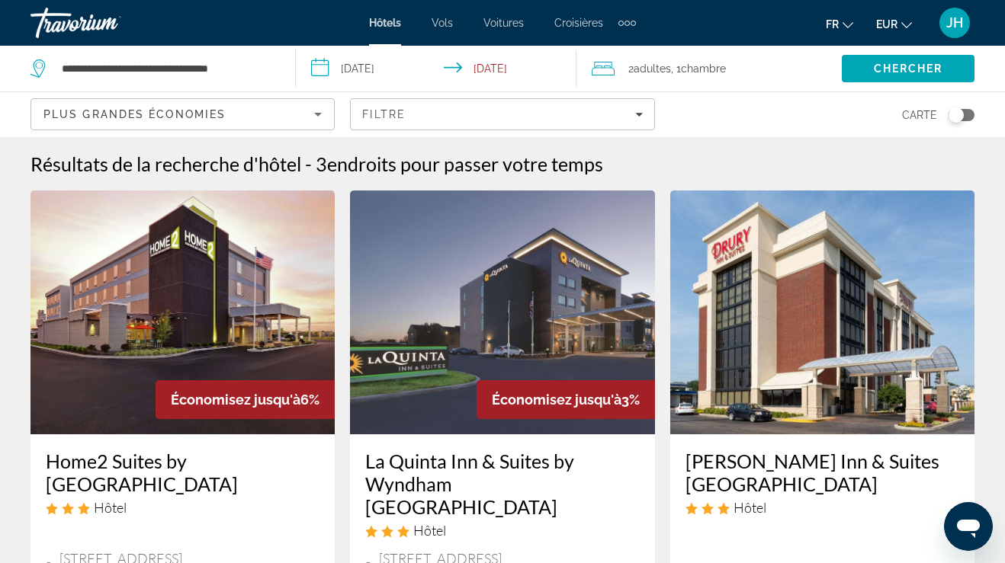
click at [315, 121] on icon "Sort by" at bounding box center [318, 114] width 18 height 18
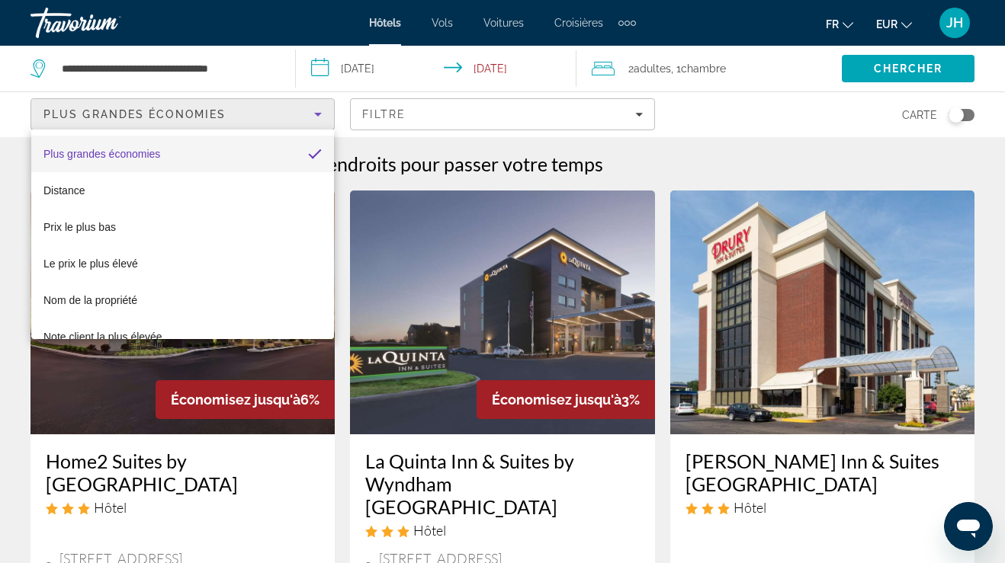
click at [723, 114] on div at bounding box center [502, 281] width 1005 height 563
